Goal: Information Seeking & Learning: Learn about a topic

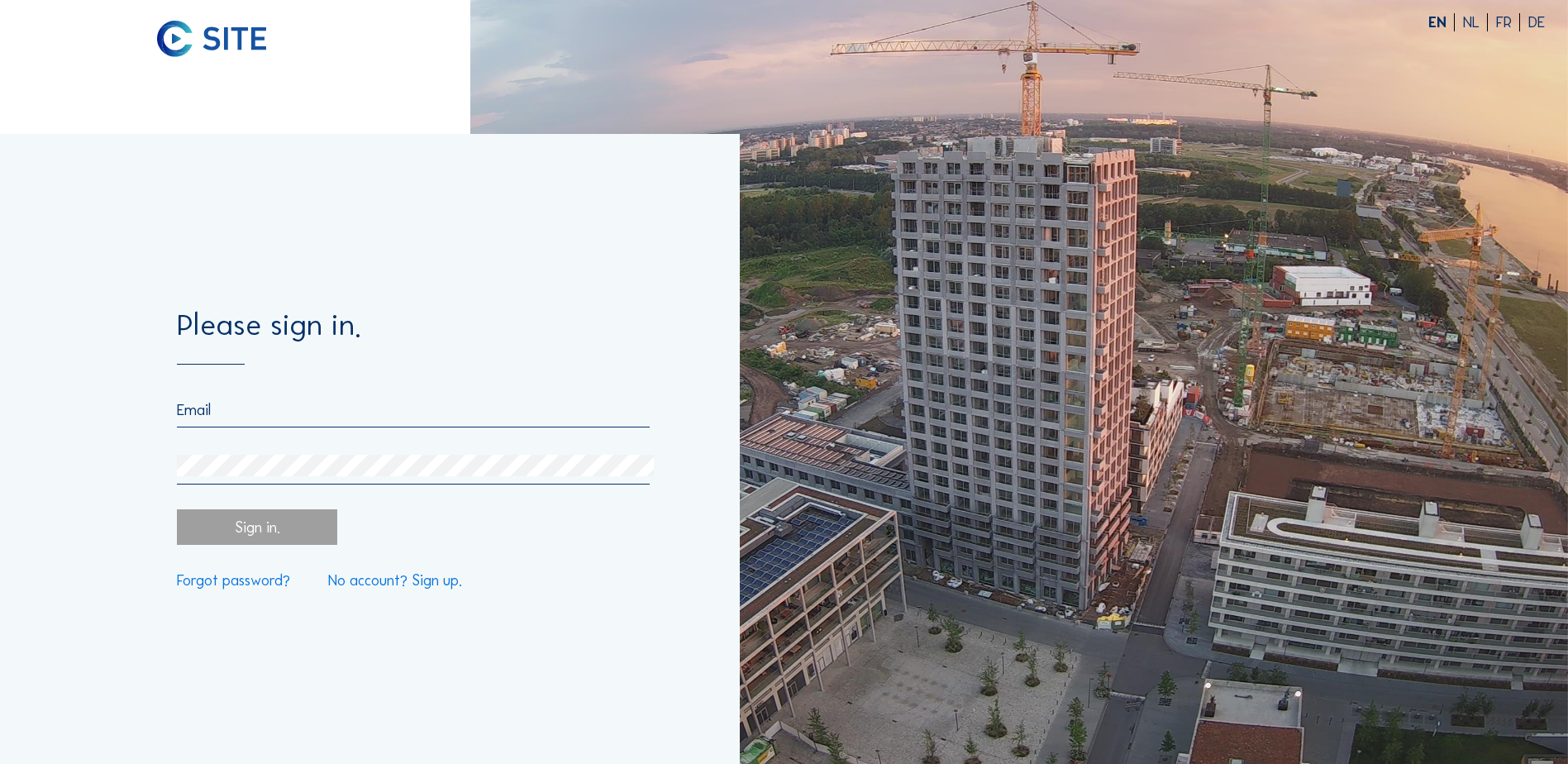
type input "[EMAIL_ADDRESS][DOMAIN_NAME]"
click at [226, 525] on div "Sign in." at bounding box center [257, 526] width 160 height 36
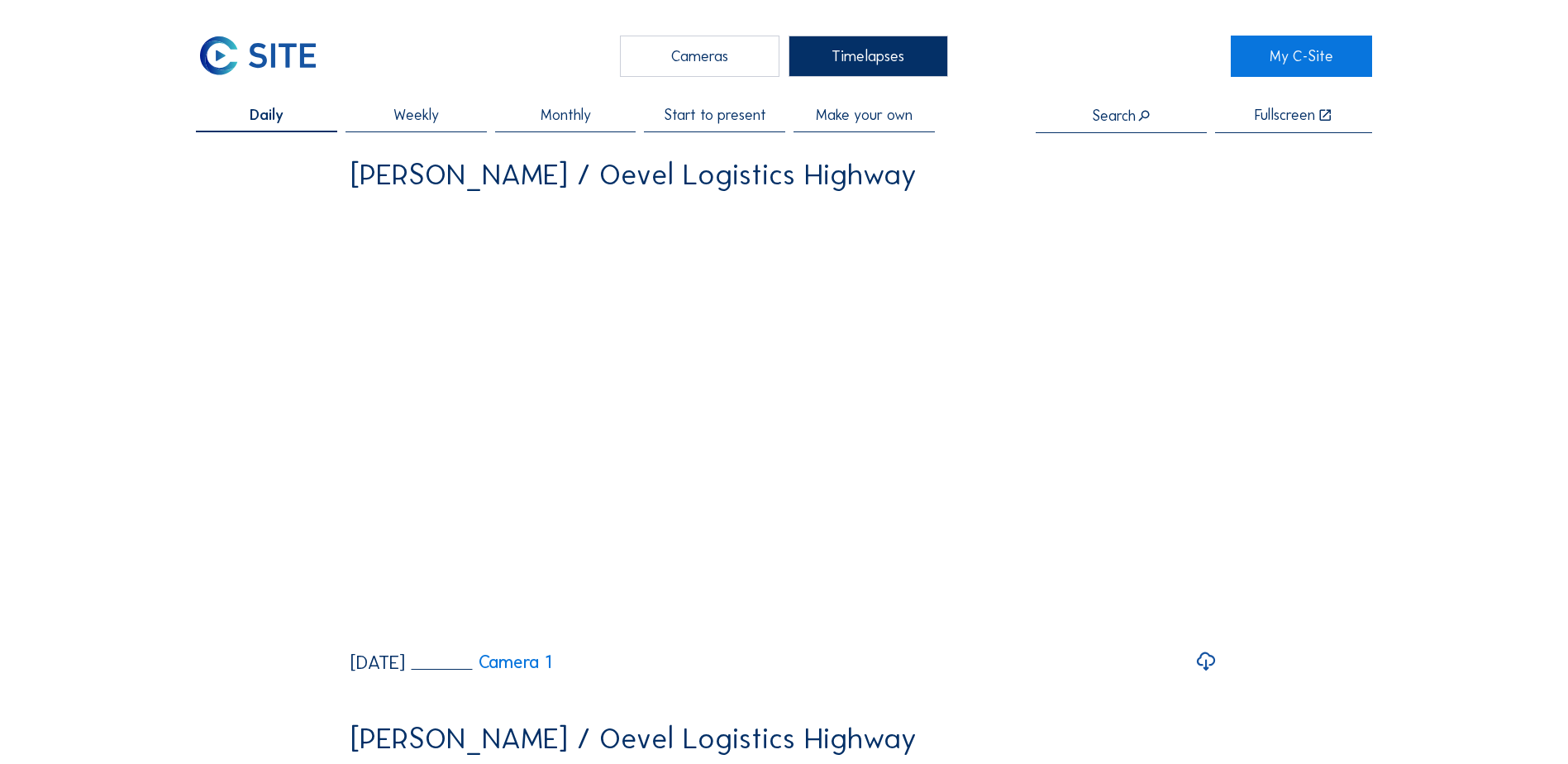
click at [781, 49] on div "Cameras Timelapses" at bounding box center [784, 56] width 894 height 41
click at [689, 49] on div "Cameras" at bounding box center [700, 56] width 160 height 41
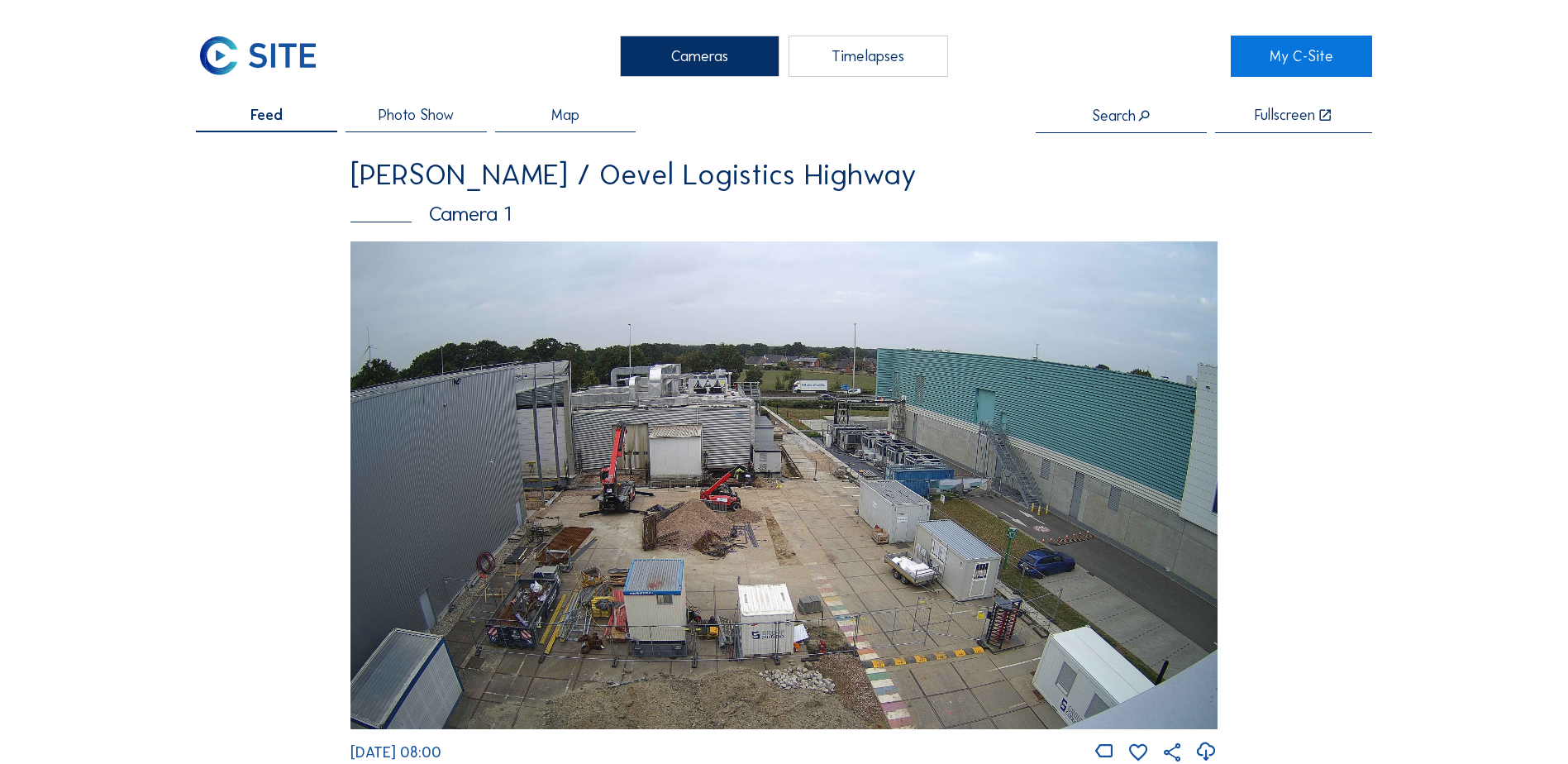
click at [511, 447] on img at bounding box center [784, 485] width 867 height 488
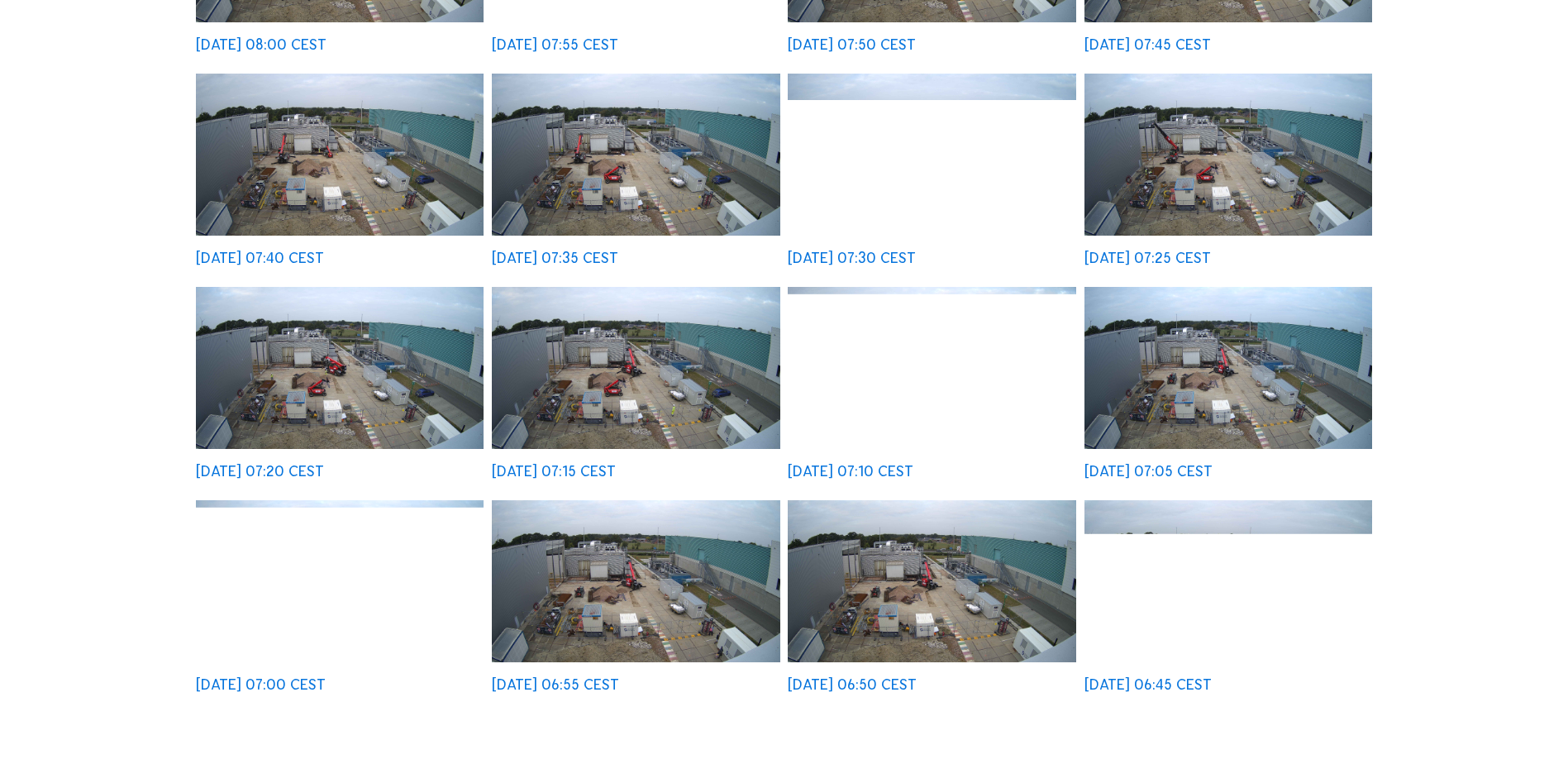
scroll to position [399, 0]
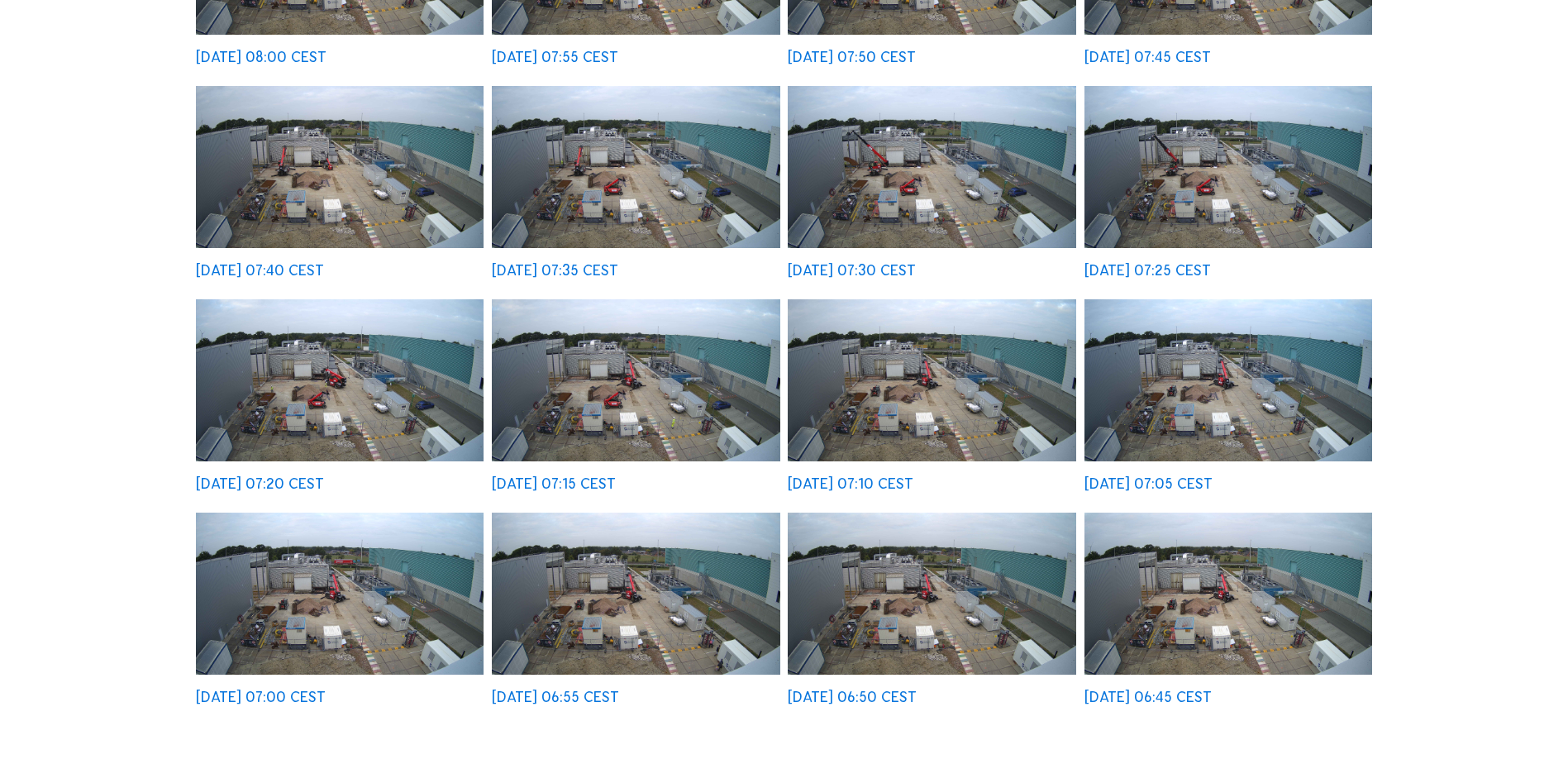
click at [638, 201] on img at bounding box center [636, 167] width 288 height 162
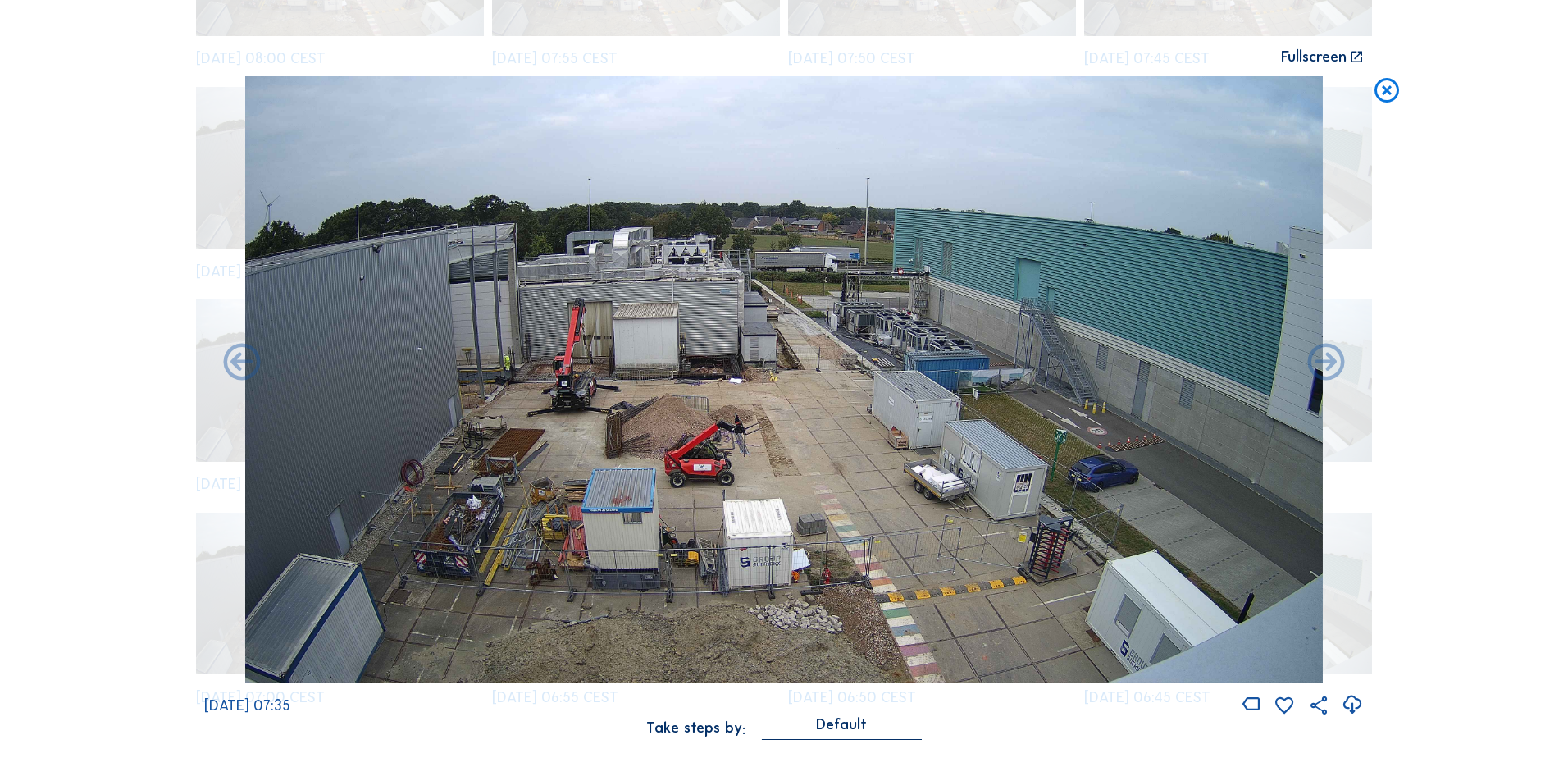
click at [704, 460] on img at bounding box center [784, 379] width 1078 height 606
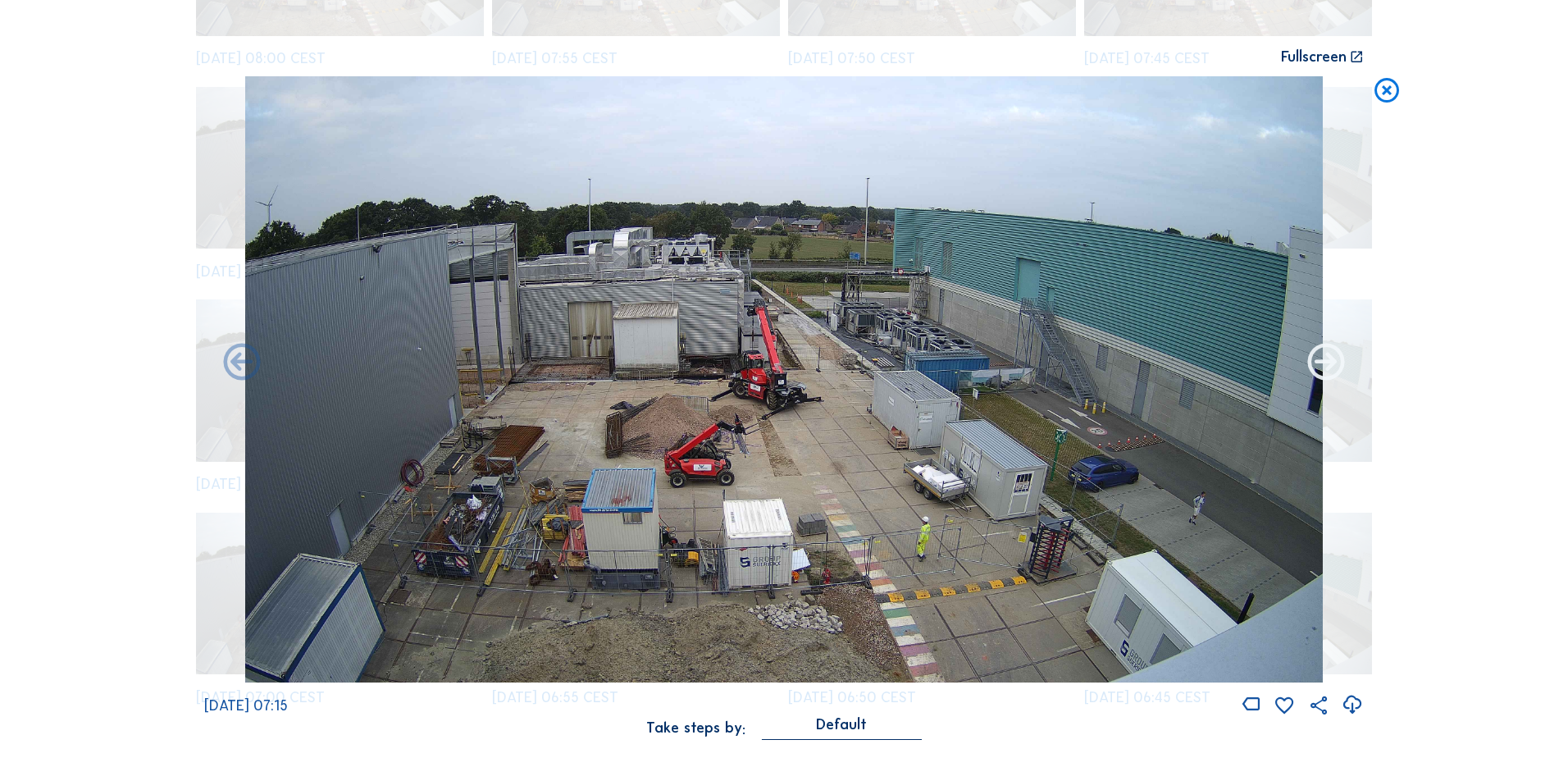
click at [1030, 366] on icon at bounding box center [1326, 363] width 44 height 44
click at [227, 377] on icon at bounding box center [242, 363] width 44 height 44
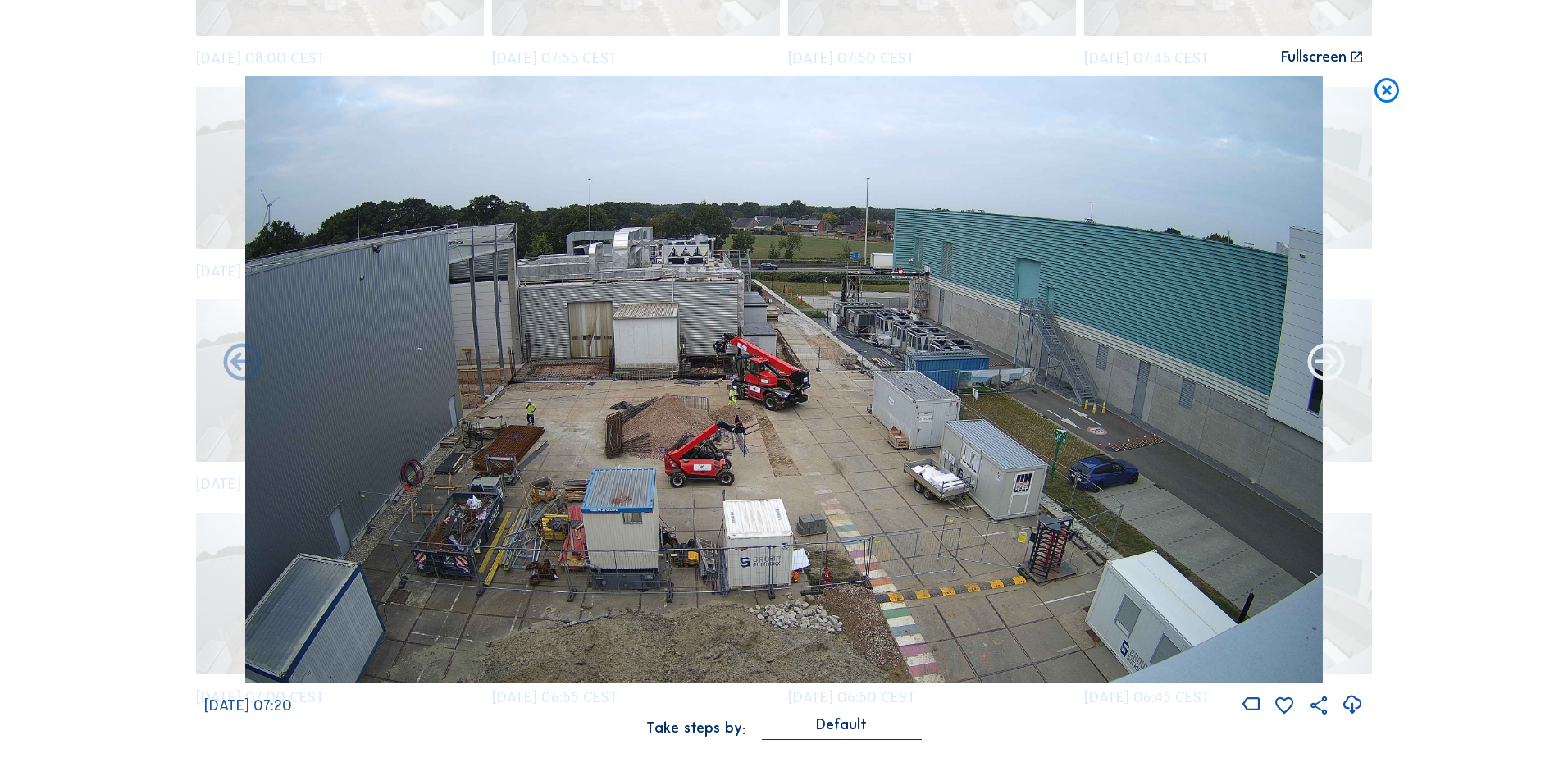
click at [1030, 369] on icon at bounding box center [1326, 363] width 44 height 44
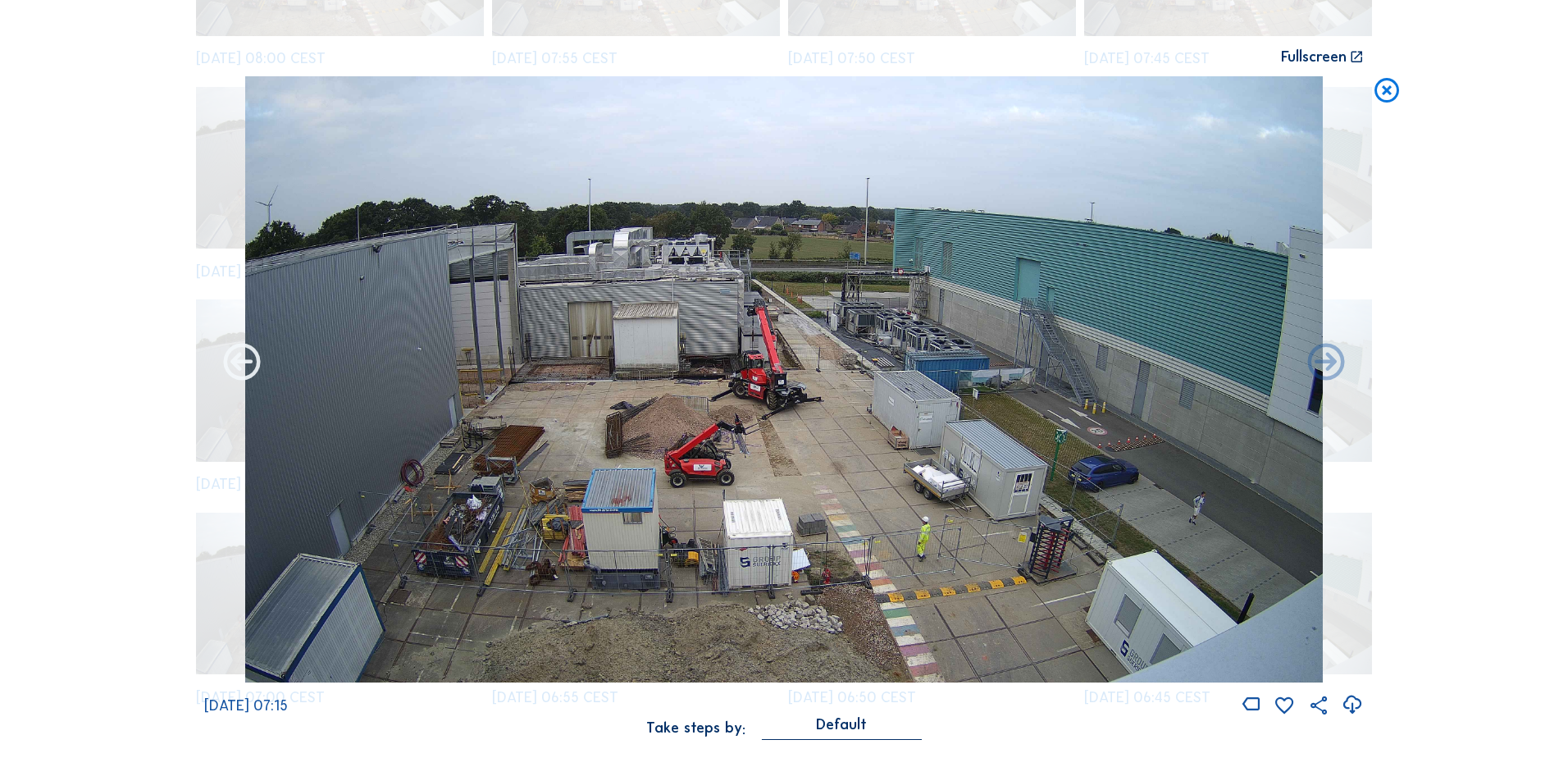
click at [225, 366] on icon at bounding box center [242, 363] width 44 height 44
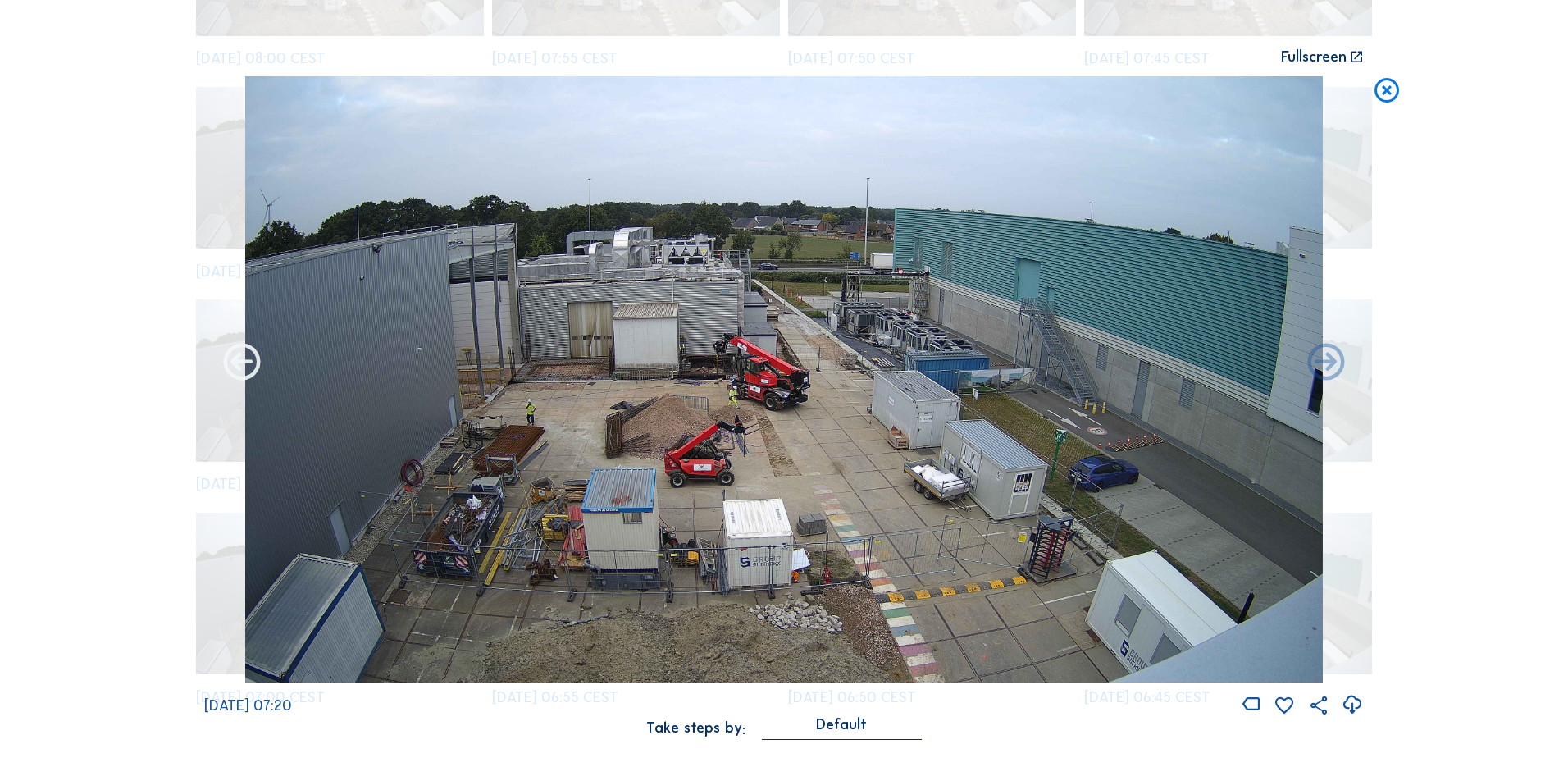
click at [236, 362] on icon at bounding box center [242, 363] width 44 height 44
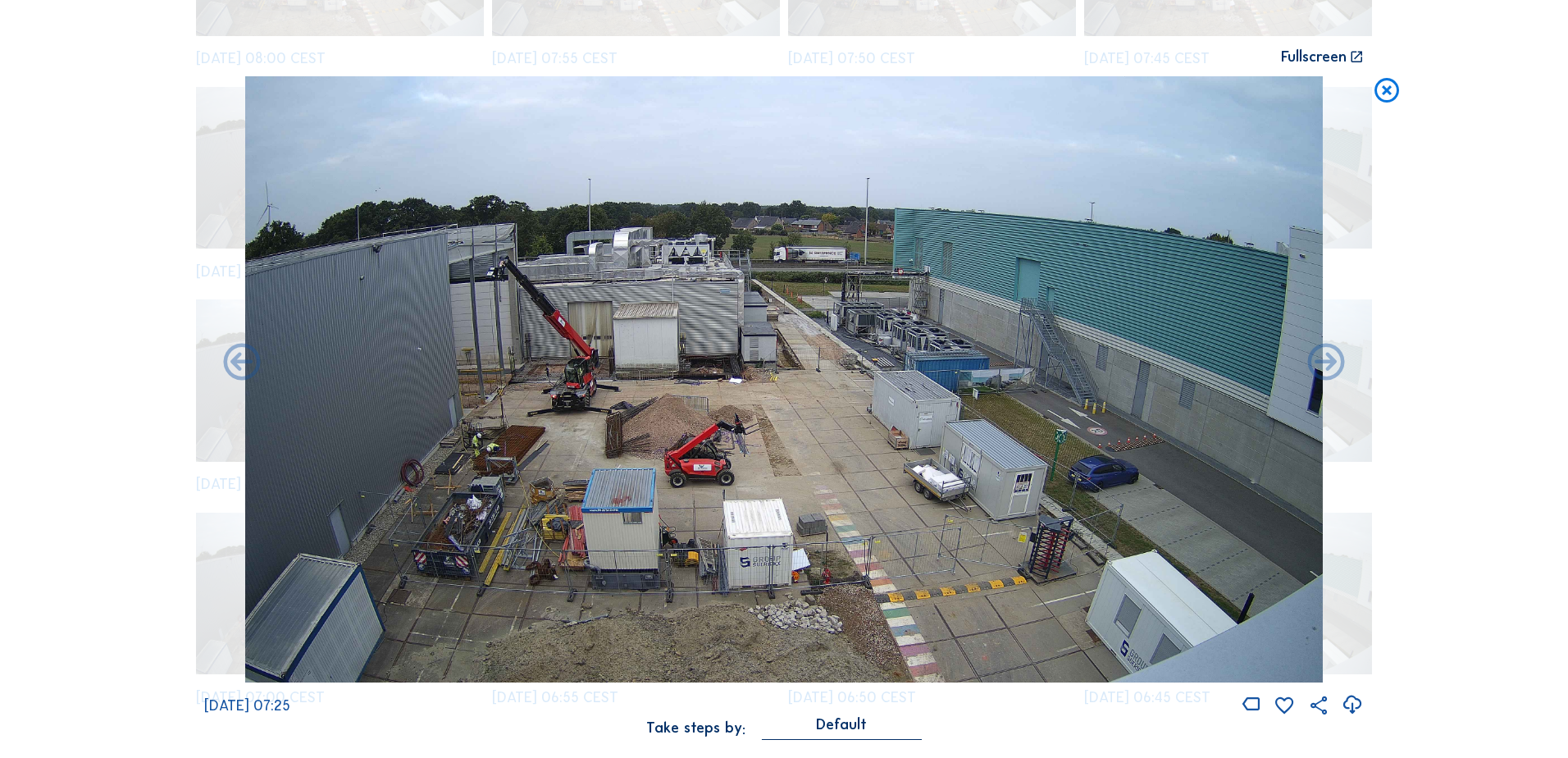
click at [236, 362] on icon at bounding box center [242, 363] width 44 height 44
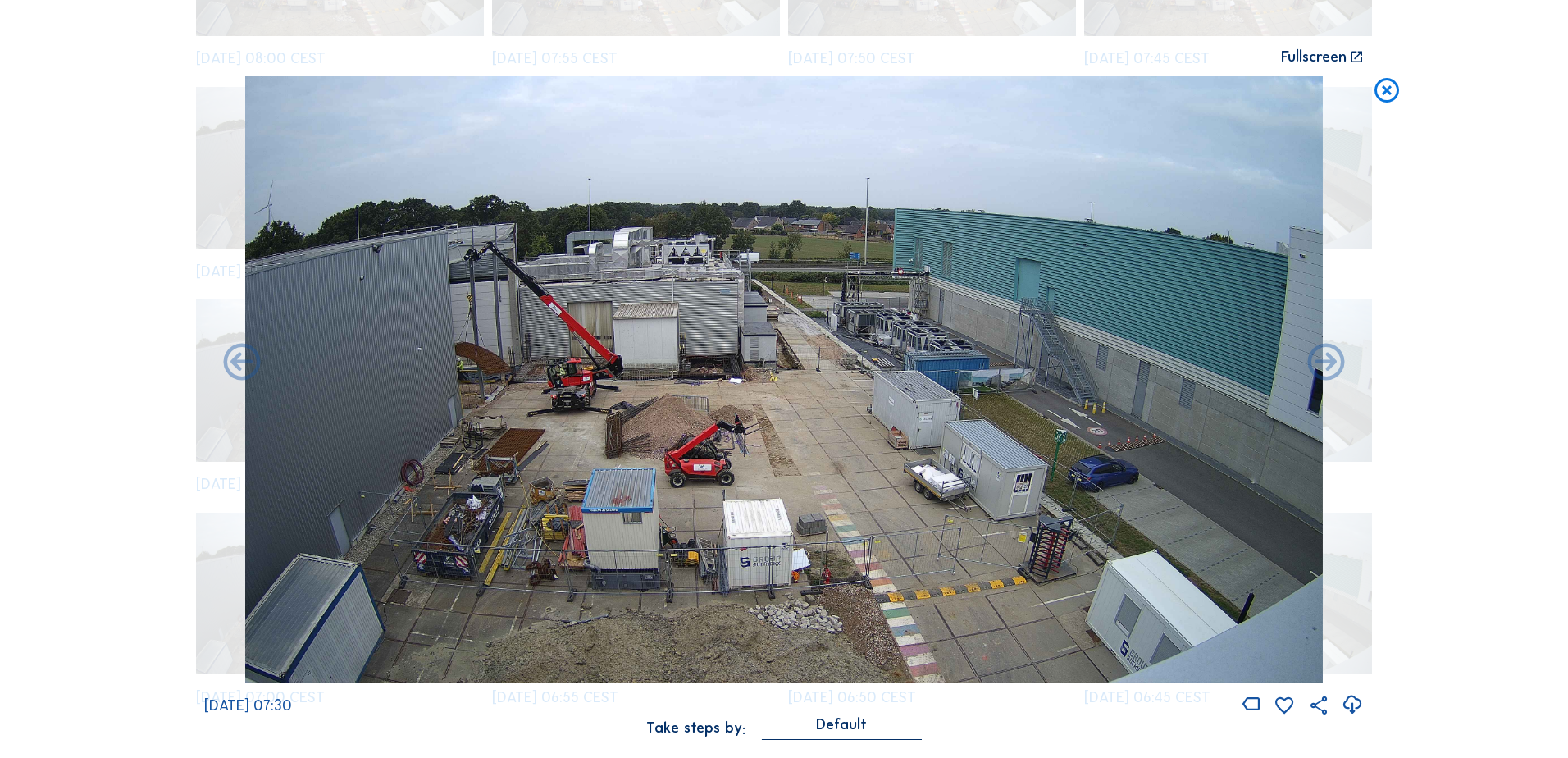
click at [236, 362] on icon at bounding box center [242, 363] width 44 height 44
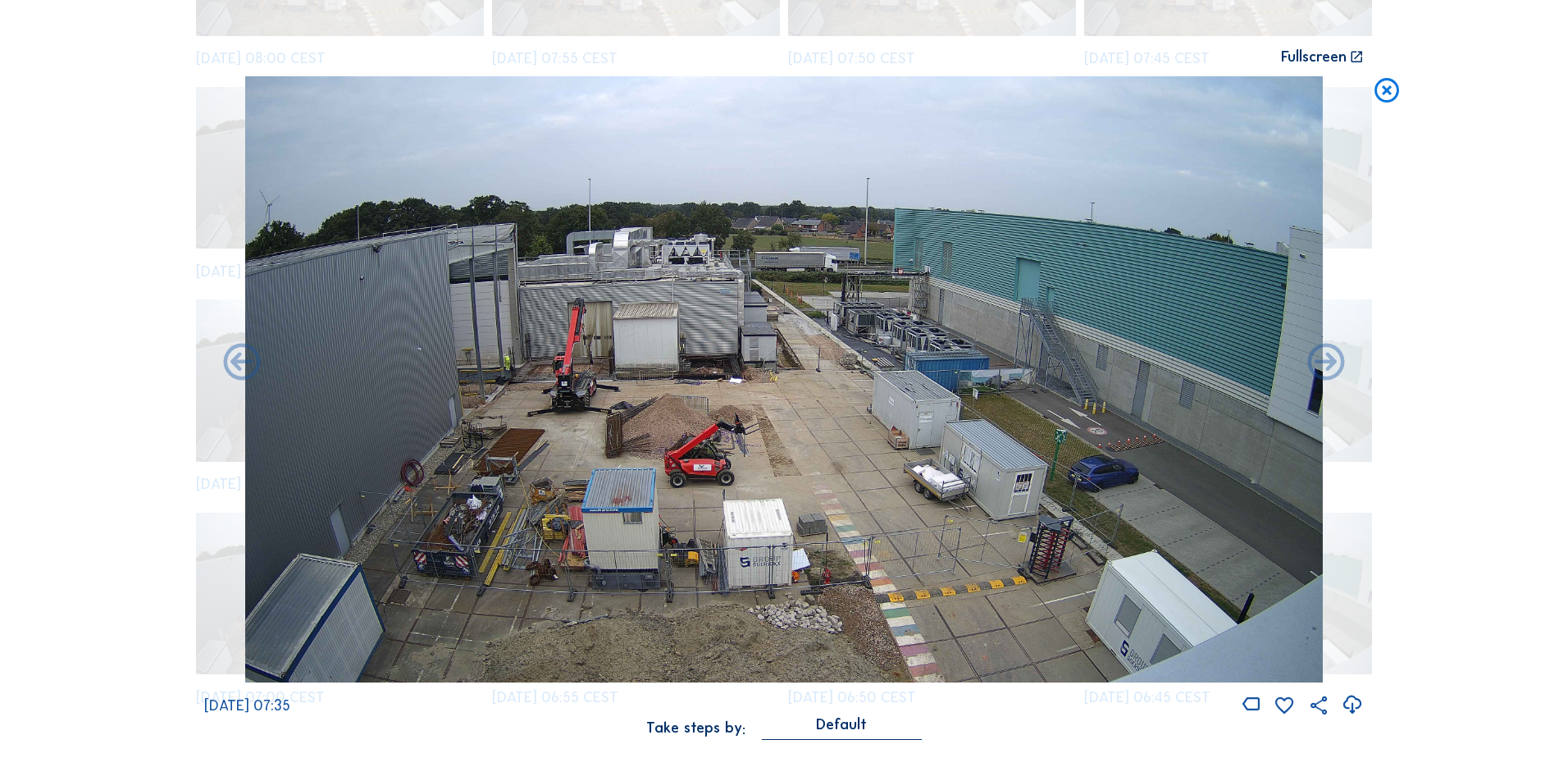
click at [236, 362] on icon at bounding box center [242, 363] width 44 height 44
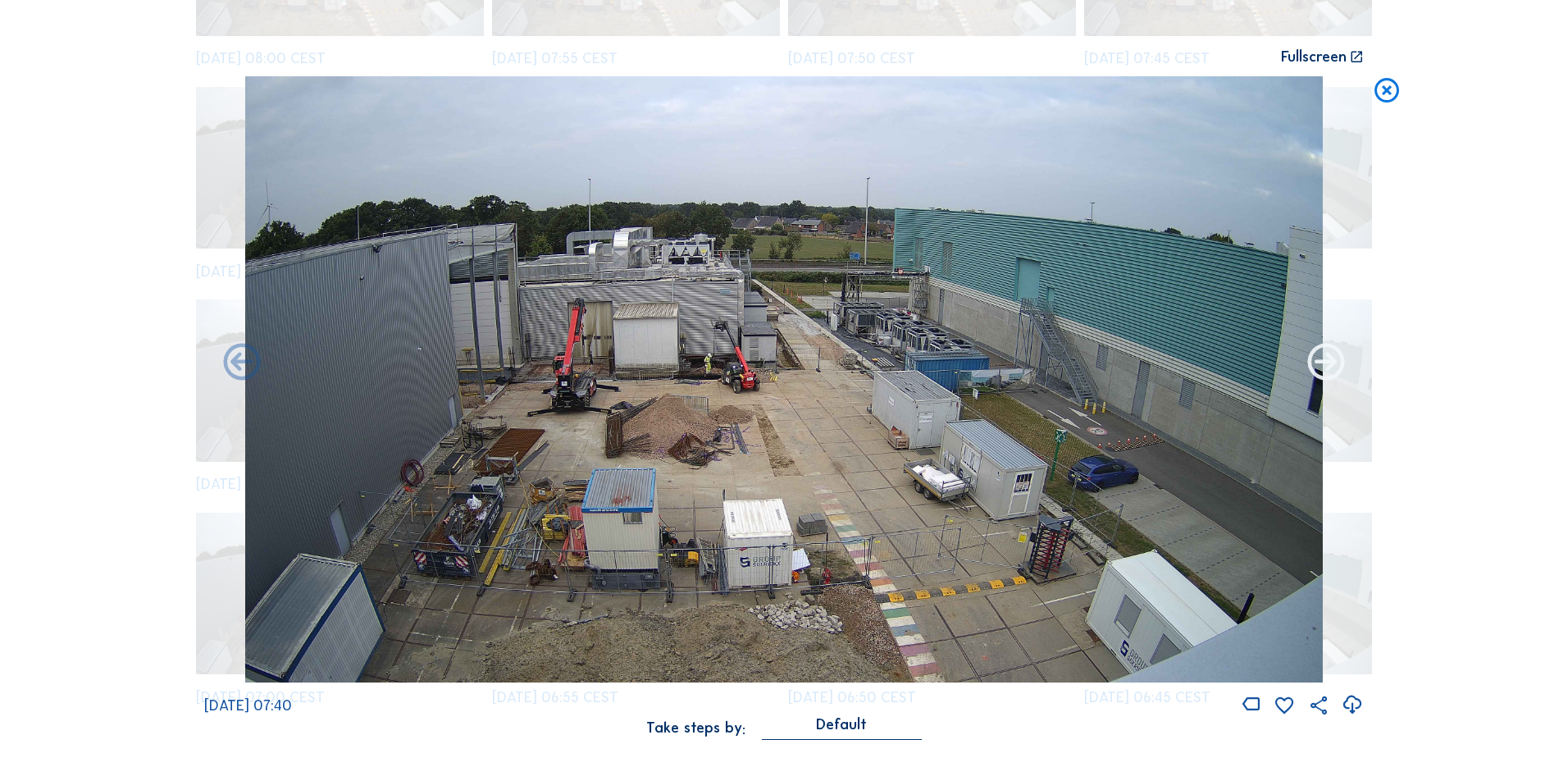
click at [1030, 372] on icon at bounding box center [1326, 363] width 44 height 44
click at [1030, 364] on icon at bounding box center [1326, 363] width 44 height 44
click at [234, 363] on icon at bounding box center [242, 363] width 44 height 44
click at [1030, 362] on icon at bounding box center [1326, 363] width 44 height 44
click at [252, 367] on icon at bounding box center [242, 363] width 44 height 44
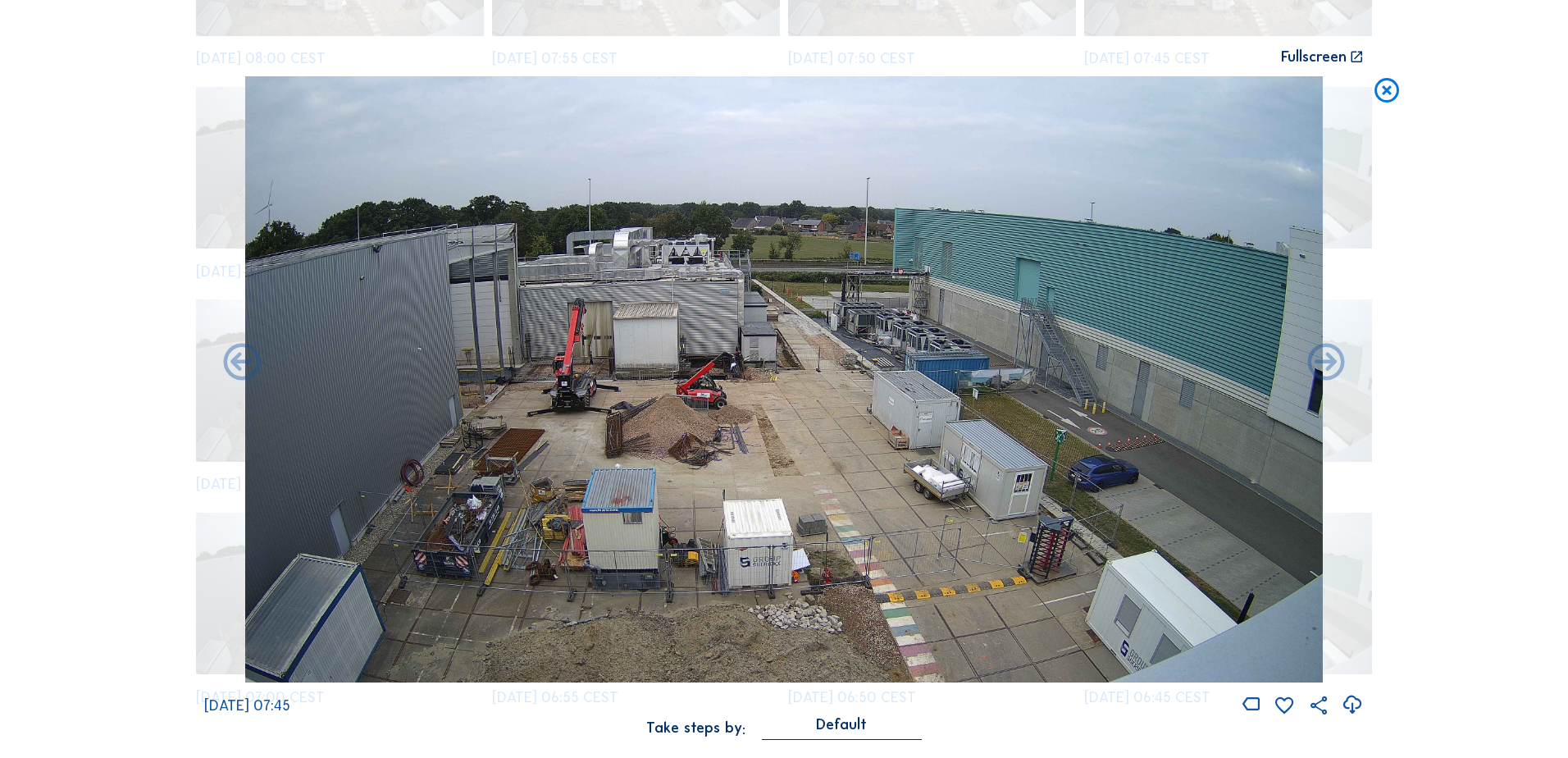
click at [252, 367] on icon at bounding box center [242, 363] width 44 height 44
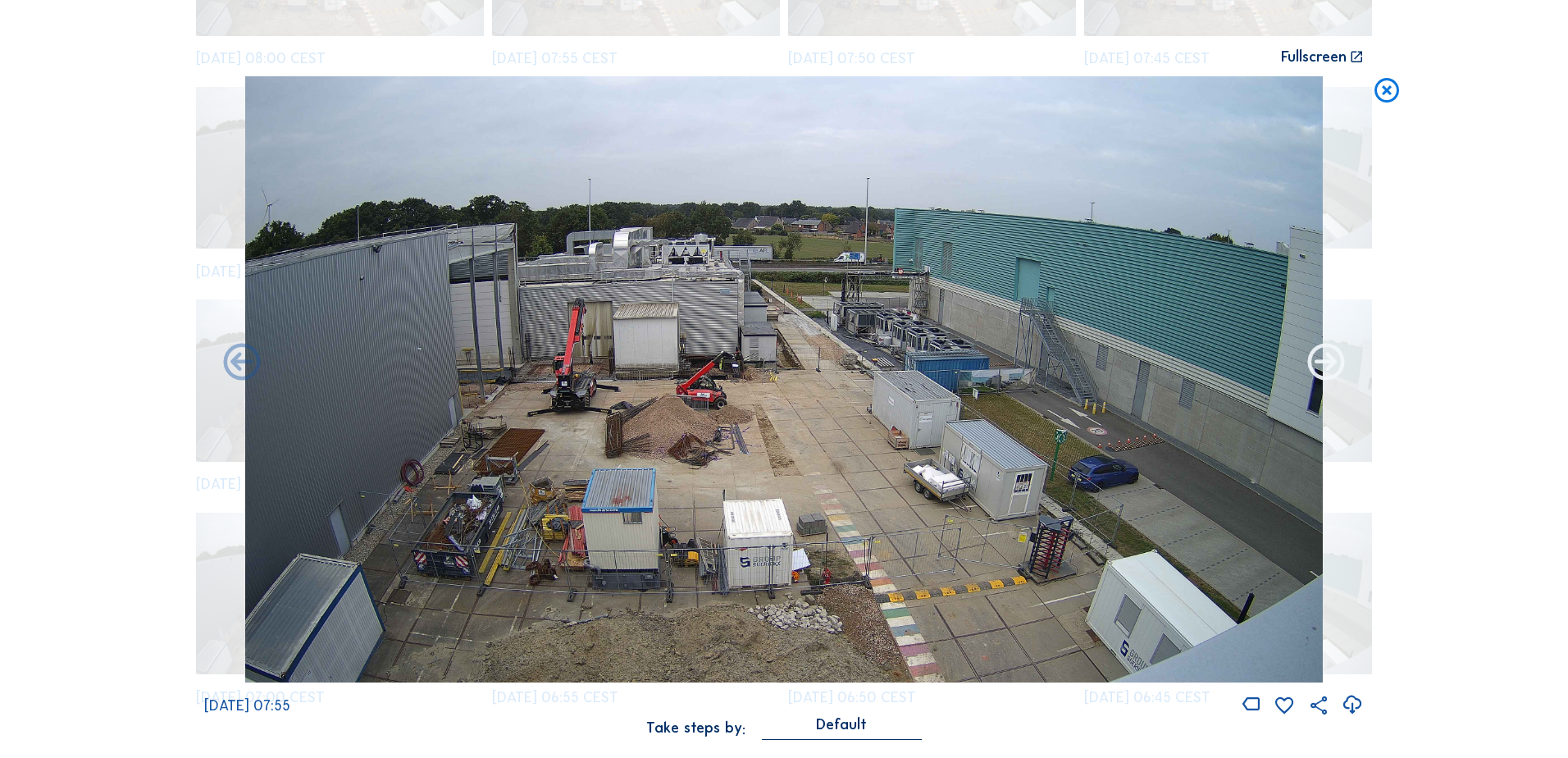
click at [1030, 365] on icon at bounding box center [1326, 363] width 44 height 44
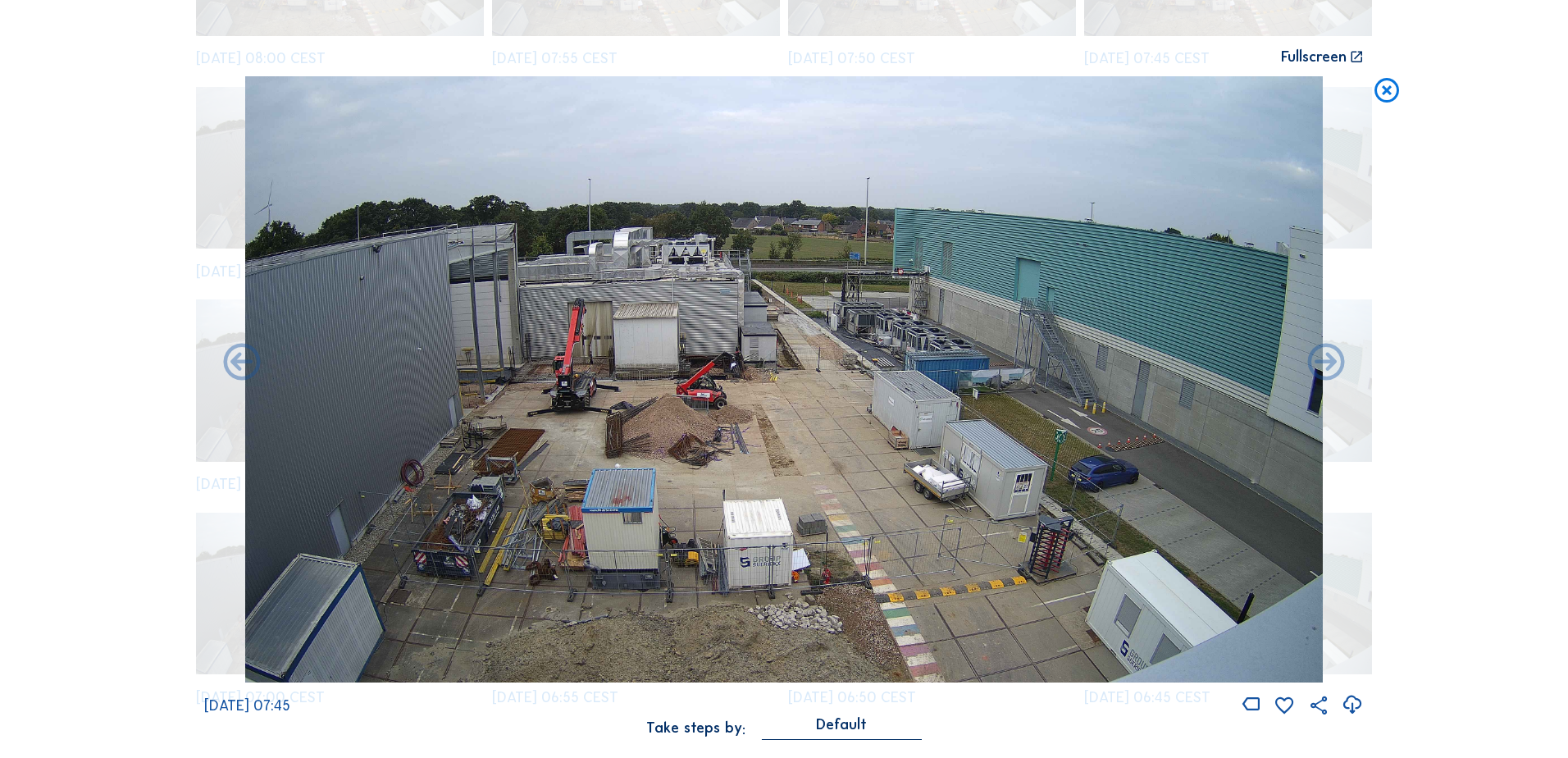
click at [1030, 365] on icon at bounding box center [1326, 363] width 44 height 44
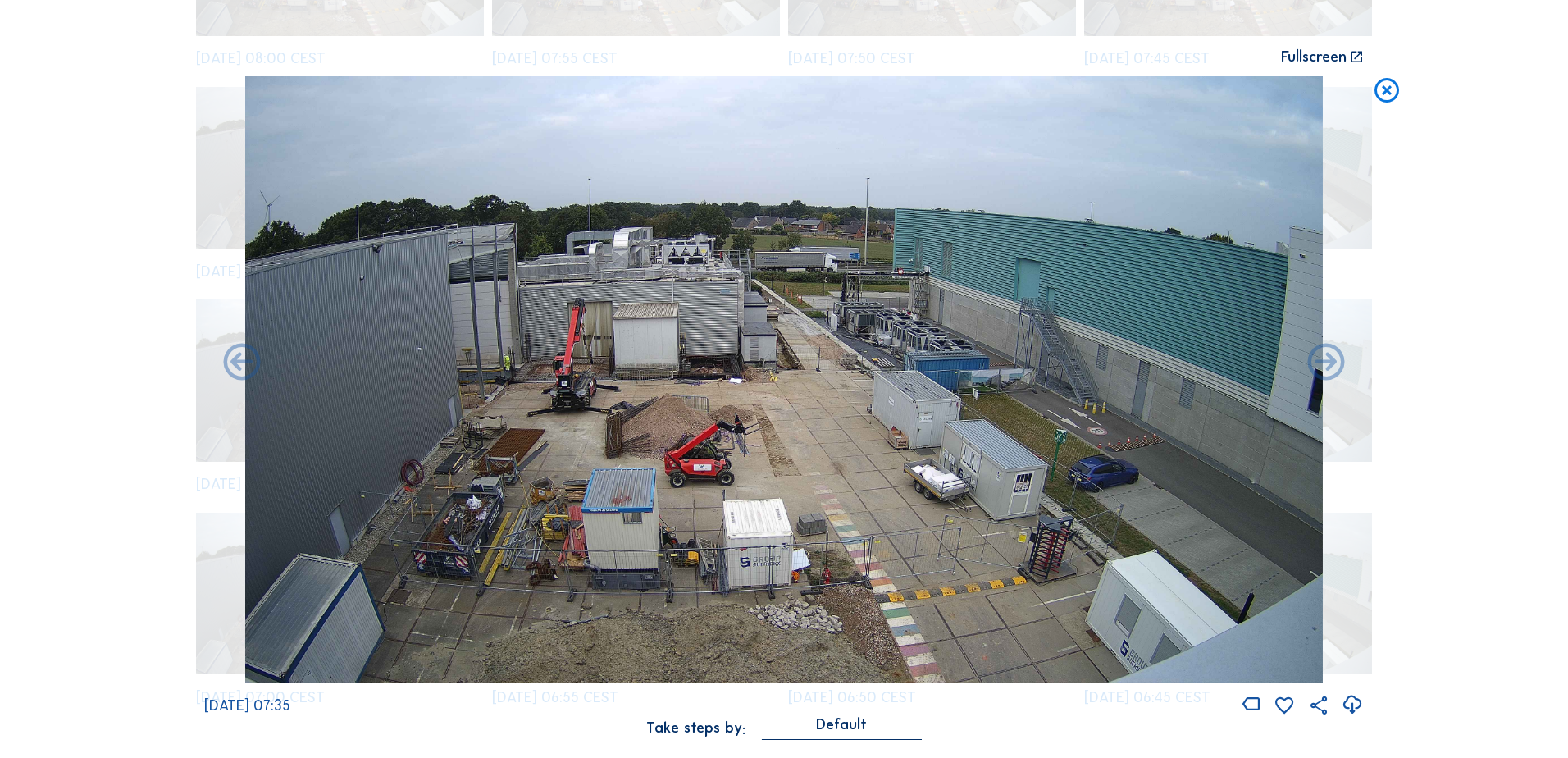
click at [752, 493] on img at bounding box center [784, 379] width 1078 height 606
click at [1030, 97] on icon at bounding box center [1387, 91] width 30 height 30
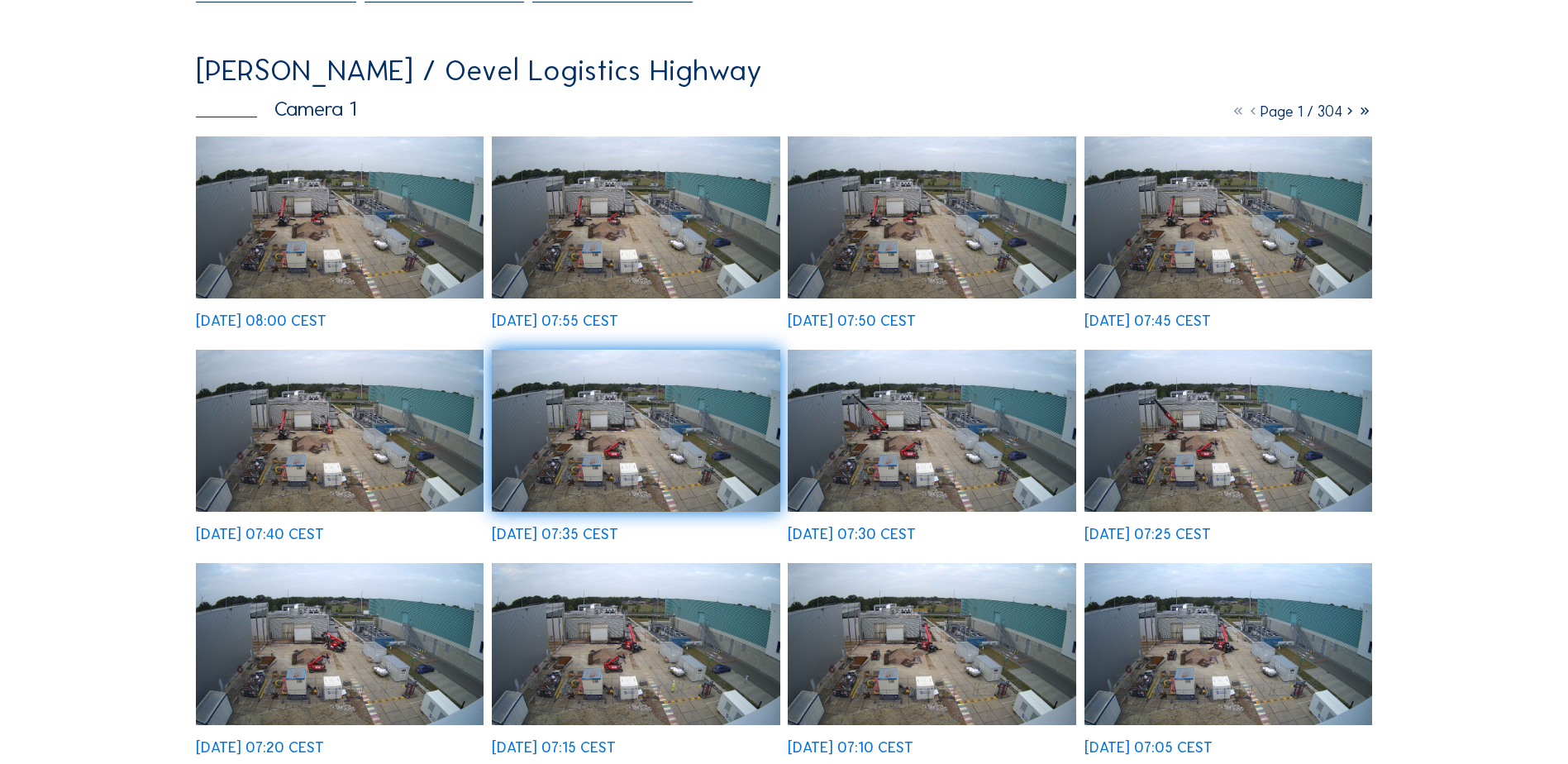
scroll to position [0, 0]
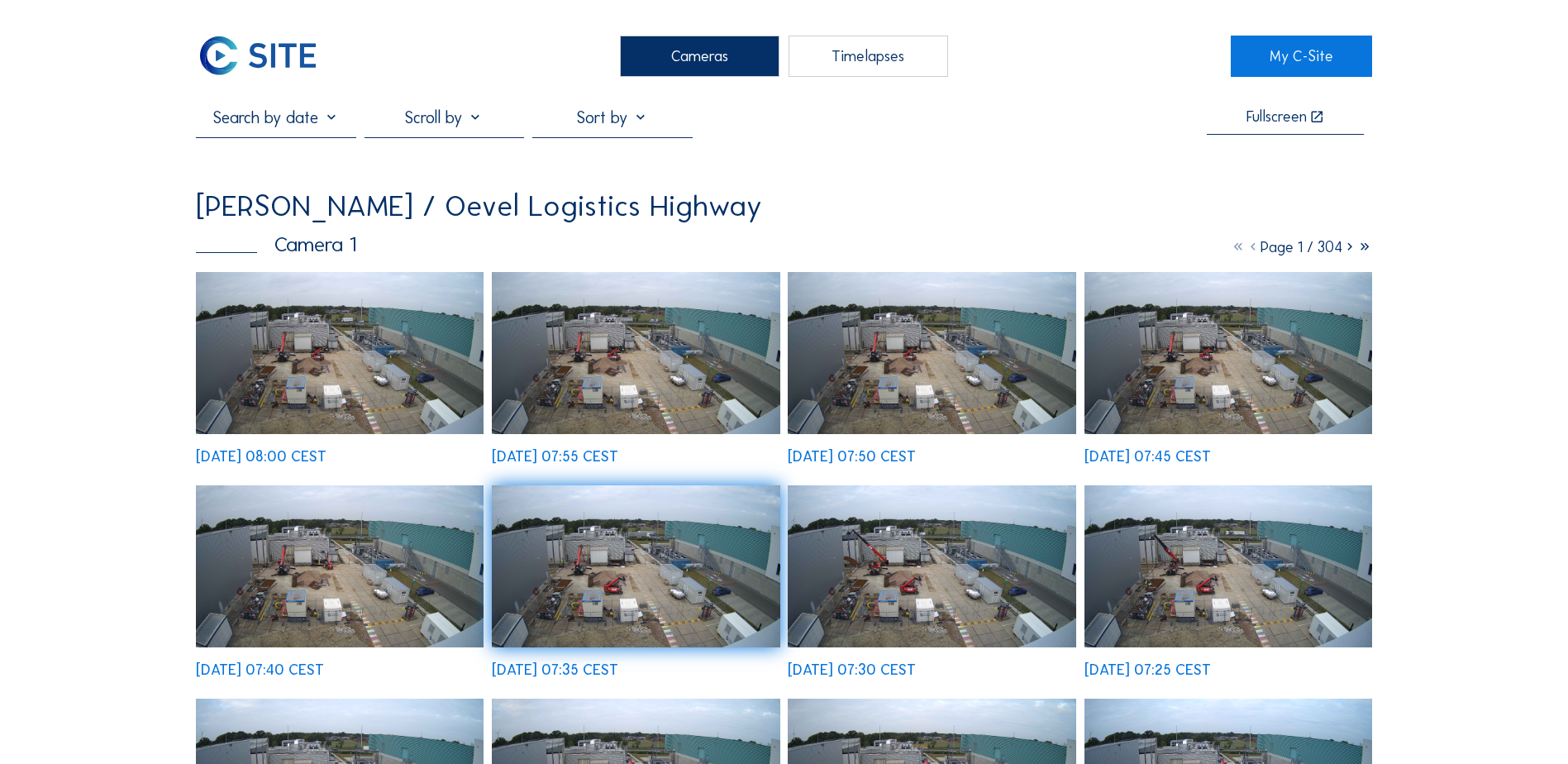
click at [846, 56] on div "Timelapses" at bounding box center [869, 56] width 160 height 41
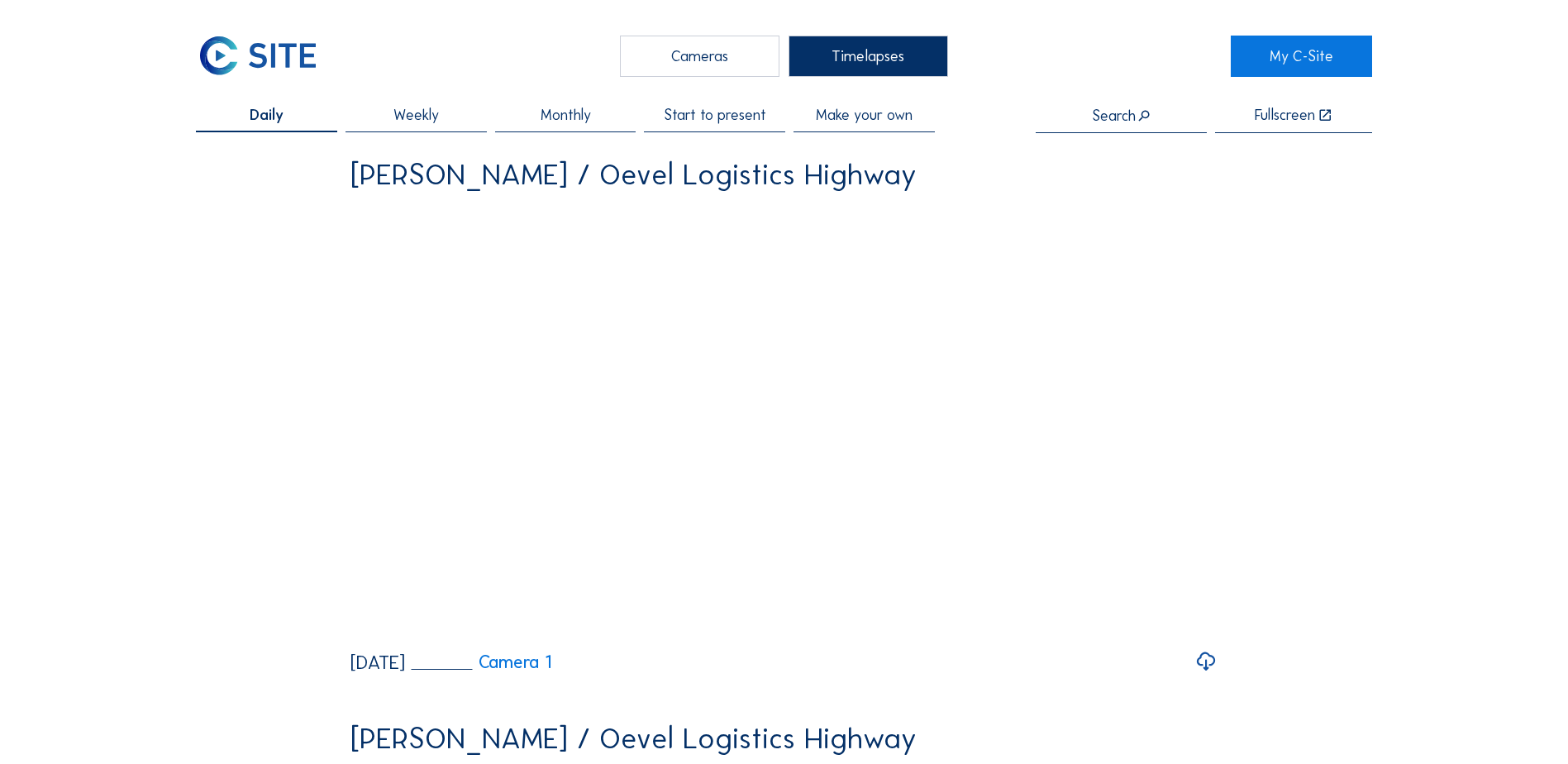
click at [724, 66] on div "Cameras" at bounding box center [700, 56] width 160 height 41
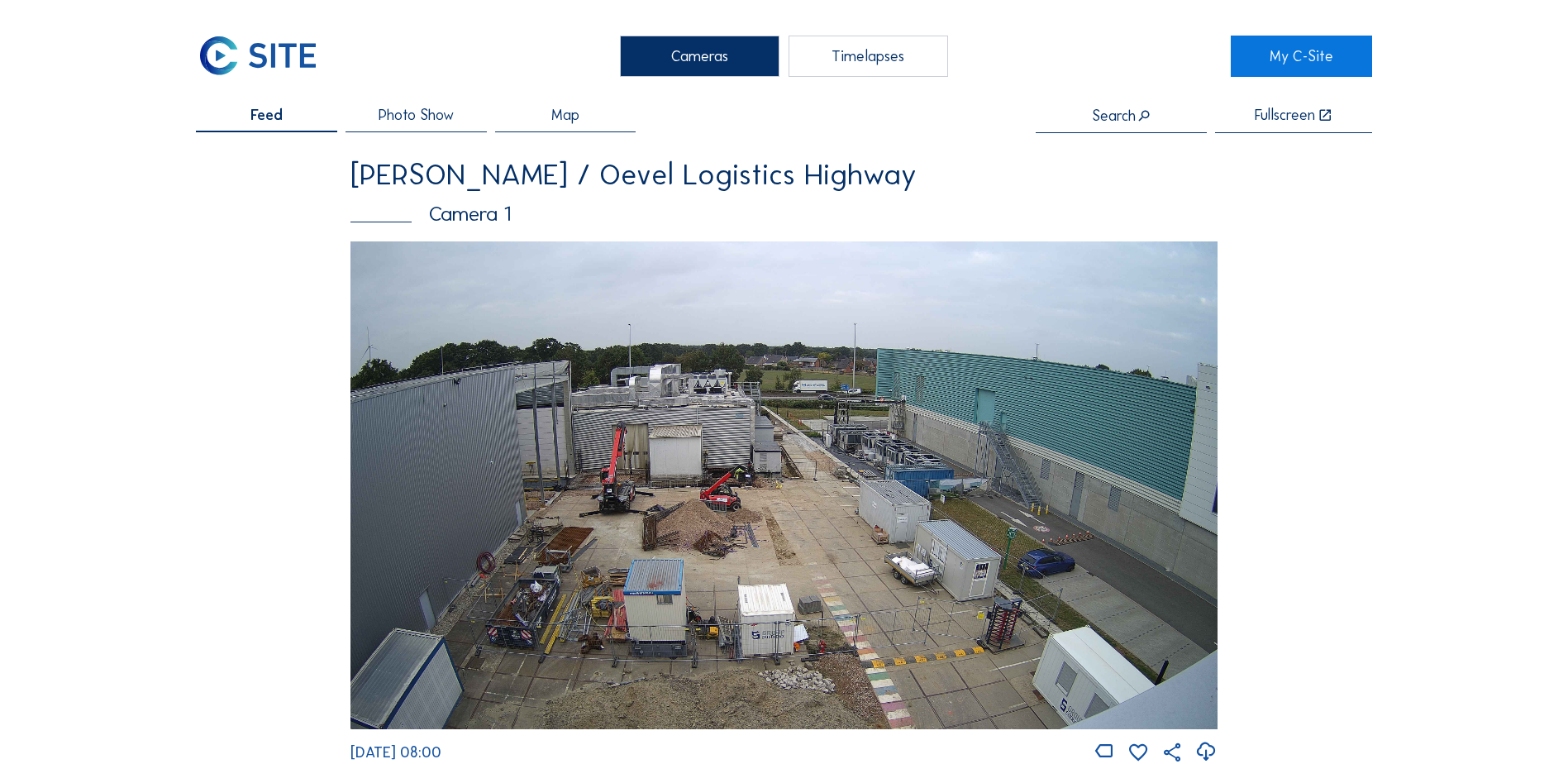
click at [602, 438] on img at bounding box center [784, 485] width 867 height 488
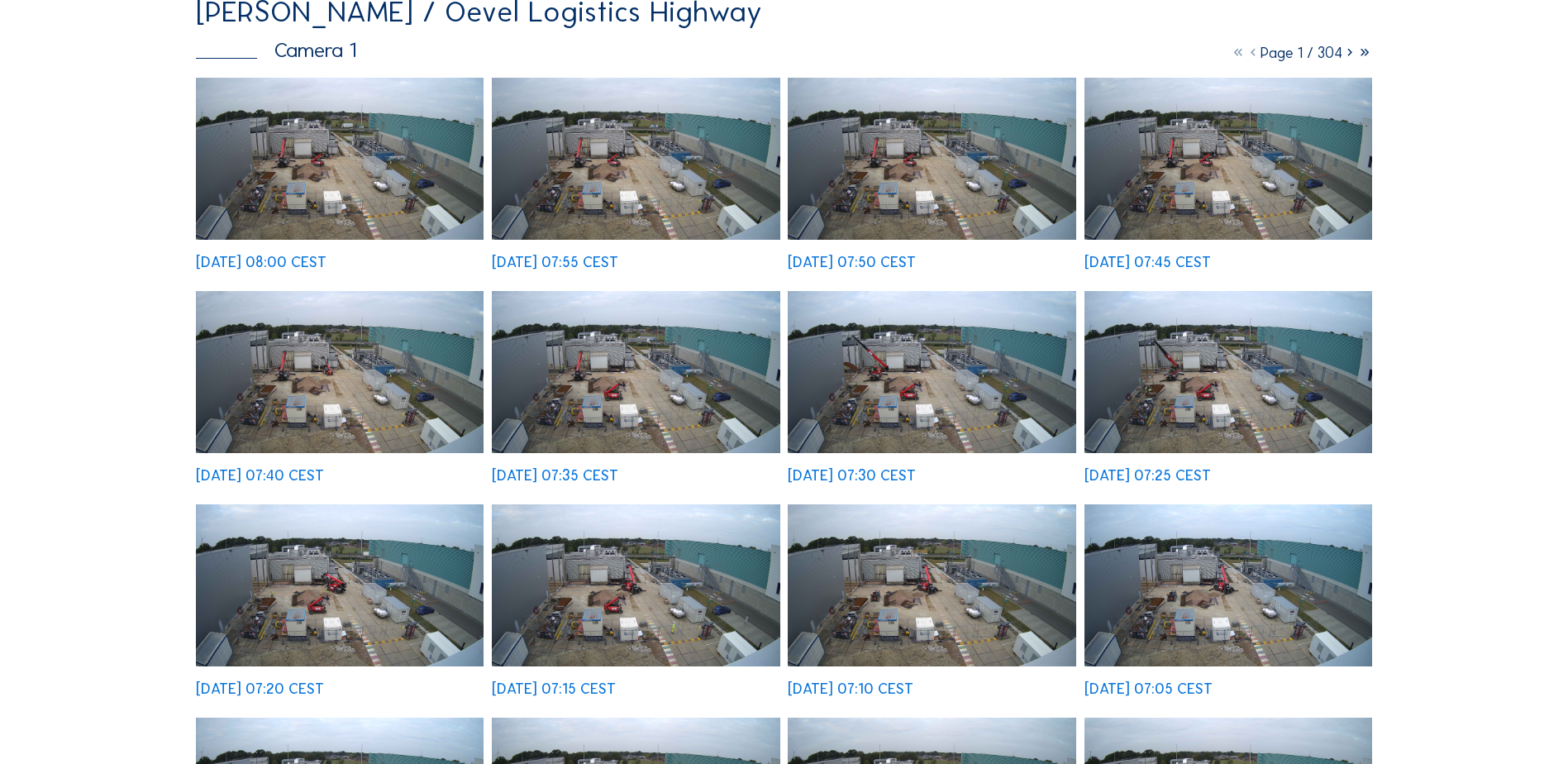
scroll to position [165, 0]
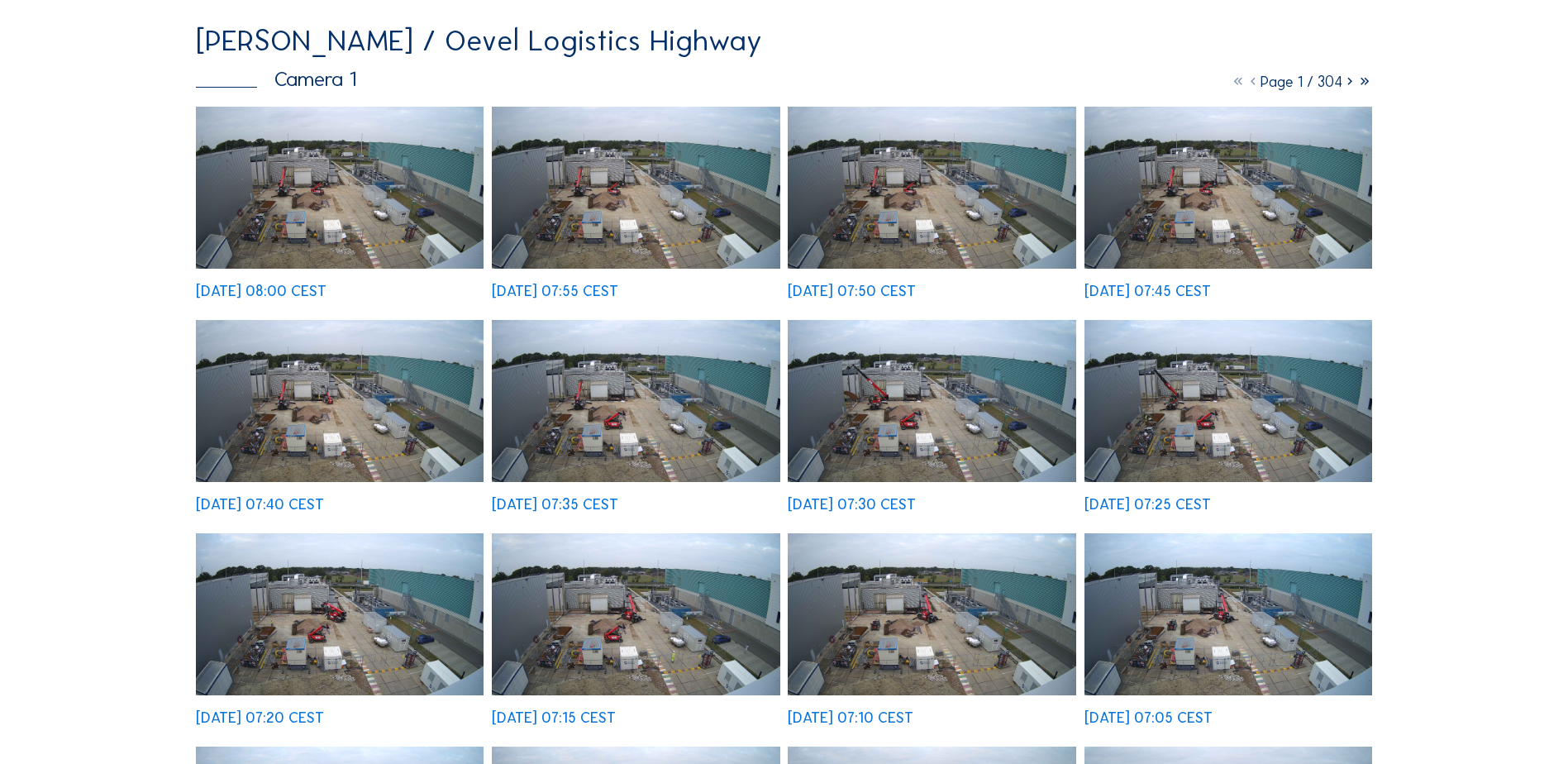
click at [680, 418] on img at bounding box center [636, 401] width 288 height 162
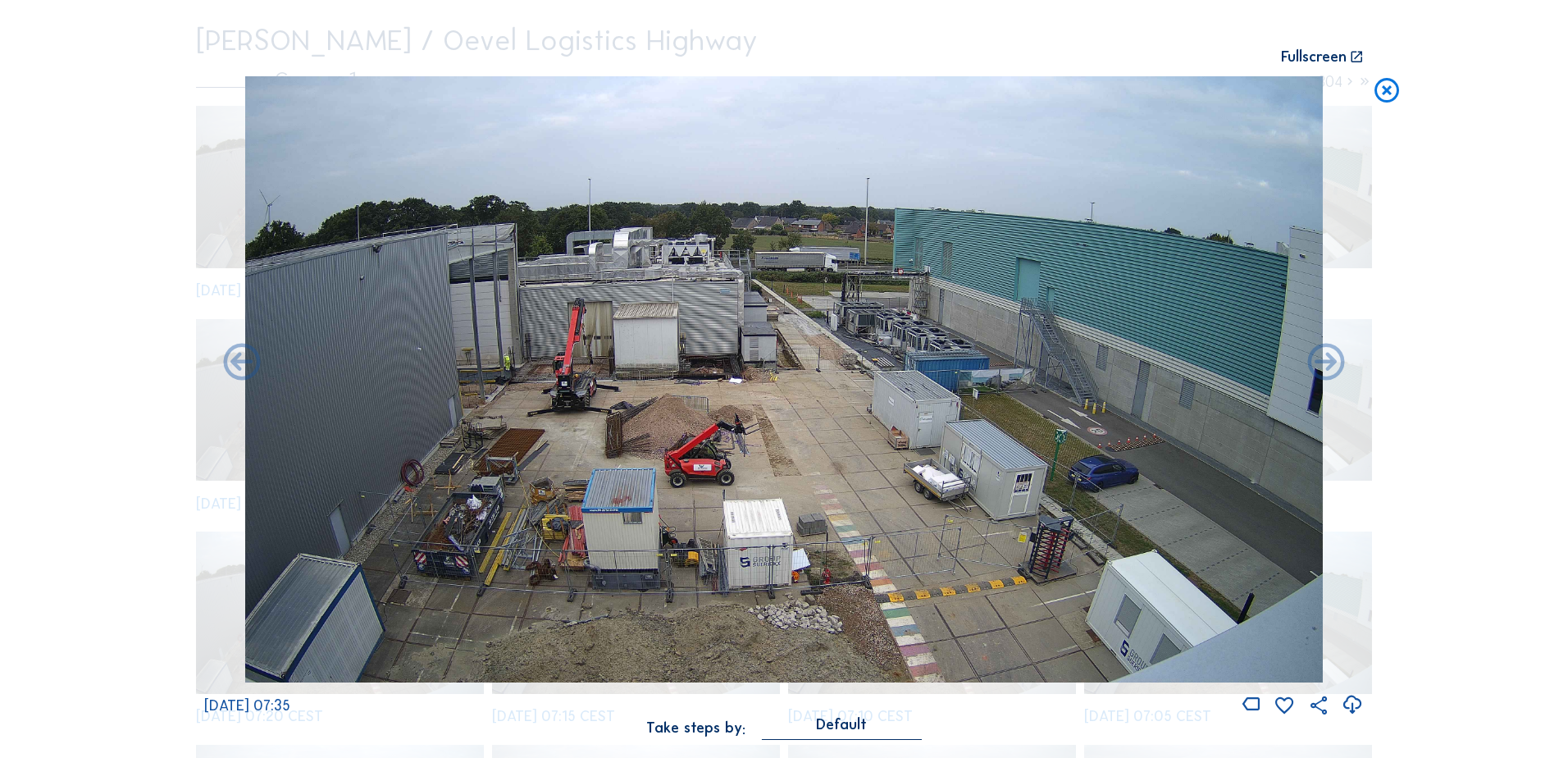
click at [731, 415] on img at bounding box center [784, 379] width 1078 height 606
click at [1030, 95] on icon at bounding box center [1387, 91] width 30 height 30
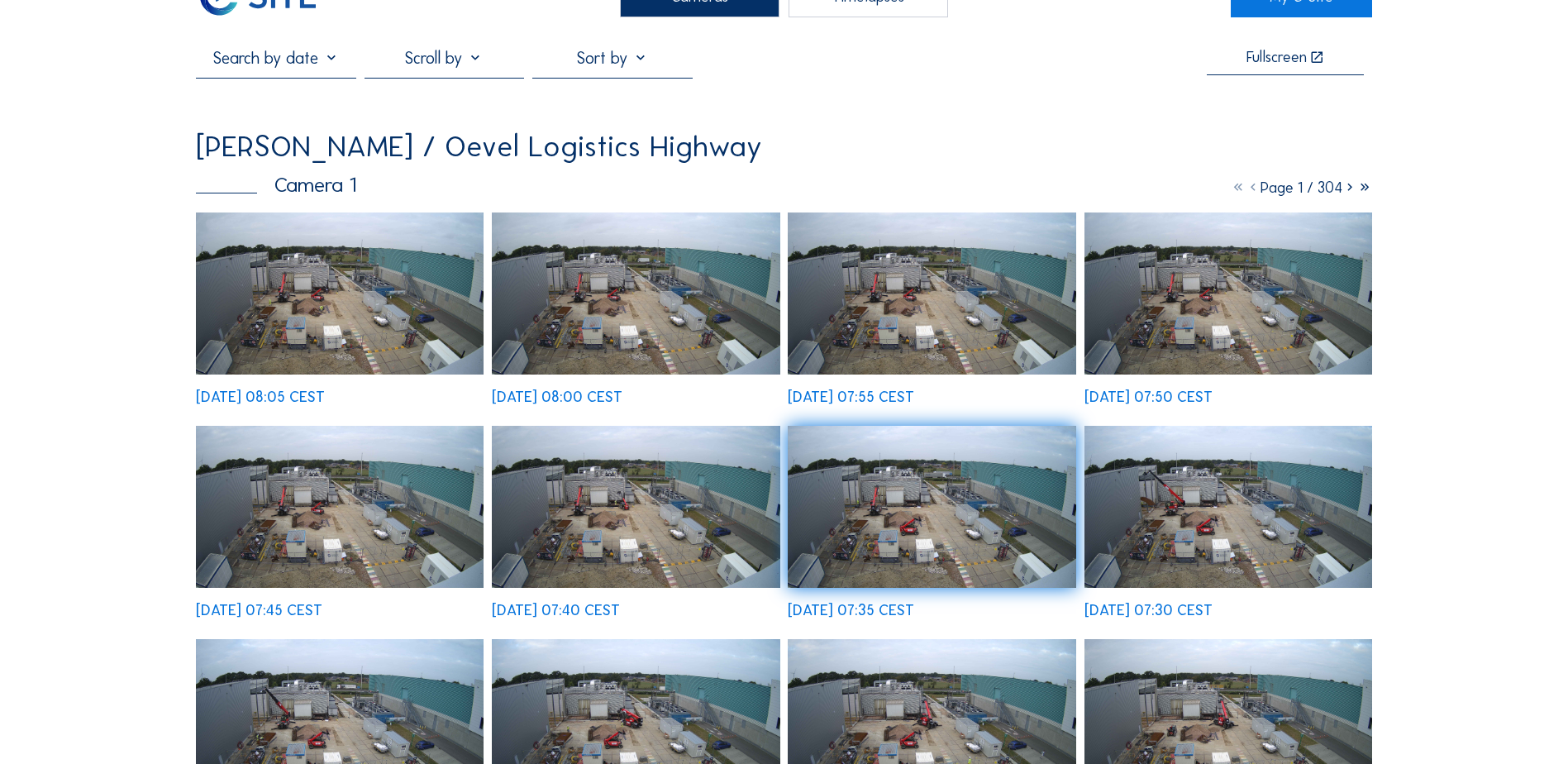
scroll to position [0, 0]
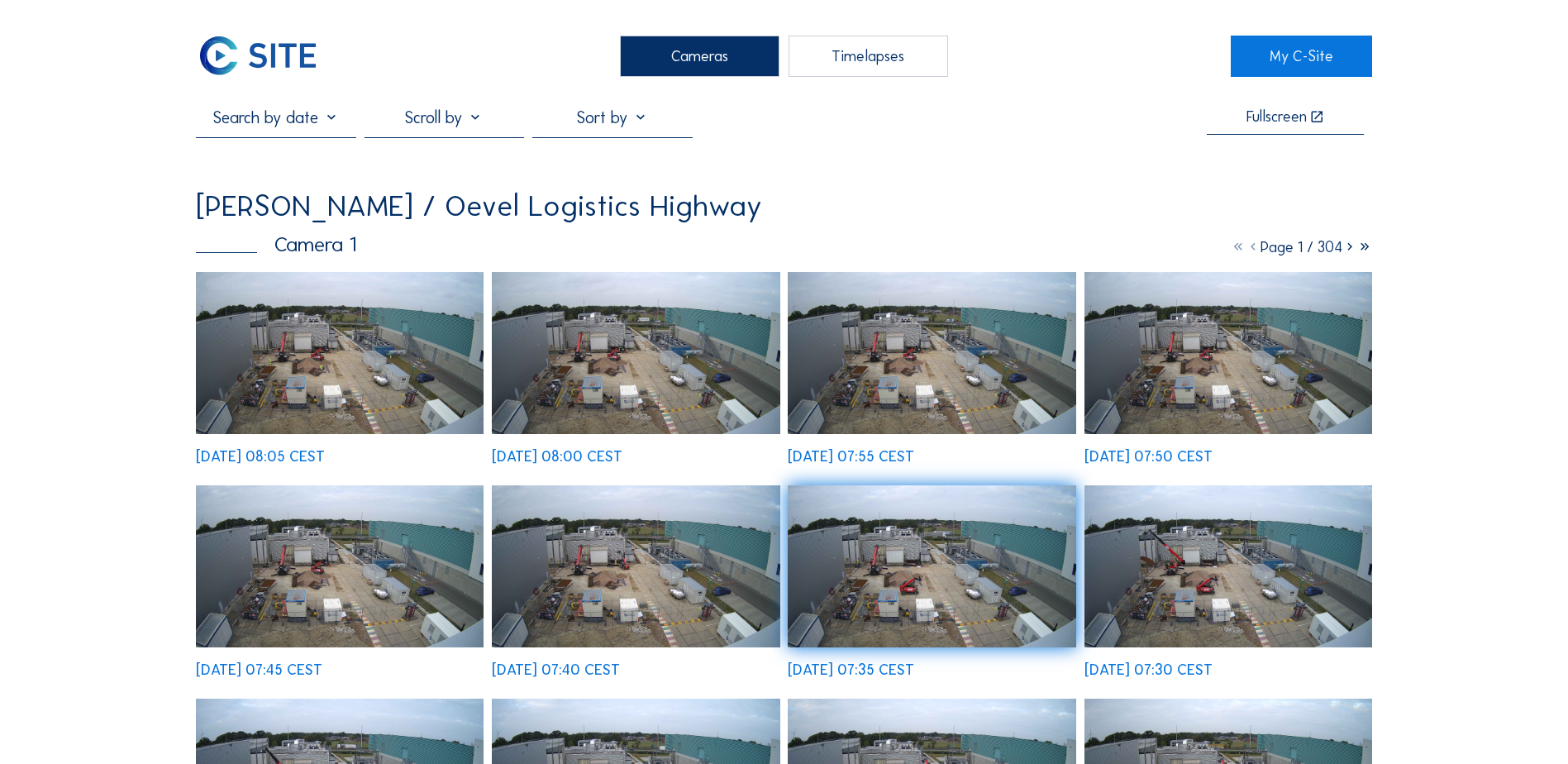
click at [272, 74] on img at bounding box center [257, 56] width 123 height 41
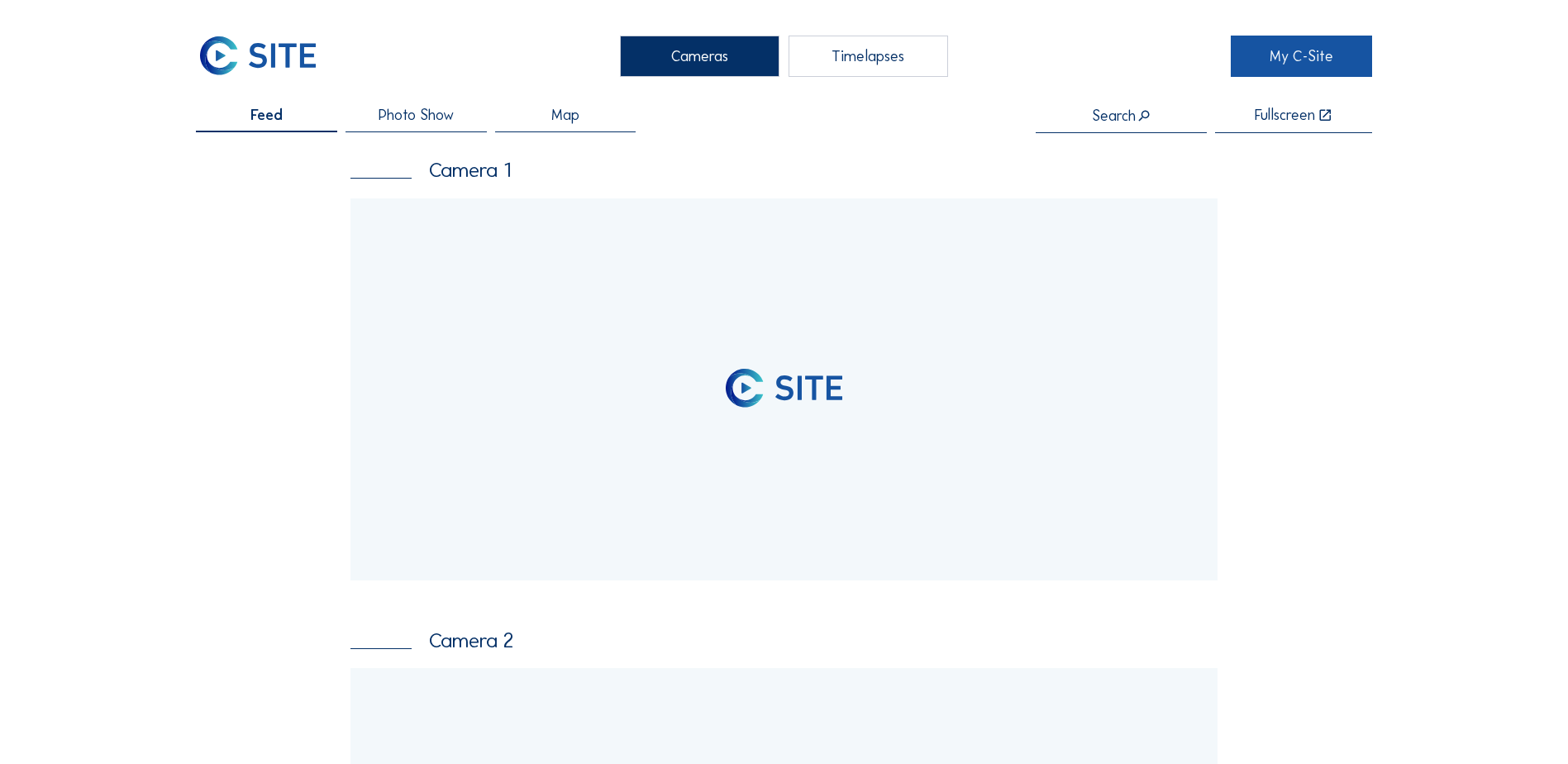
click at [1038, 61] on link "My C-Site" at bounding box center [1301, 56] width 141 height 41
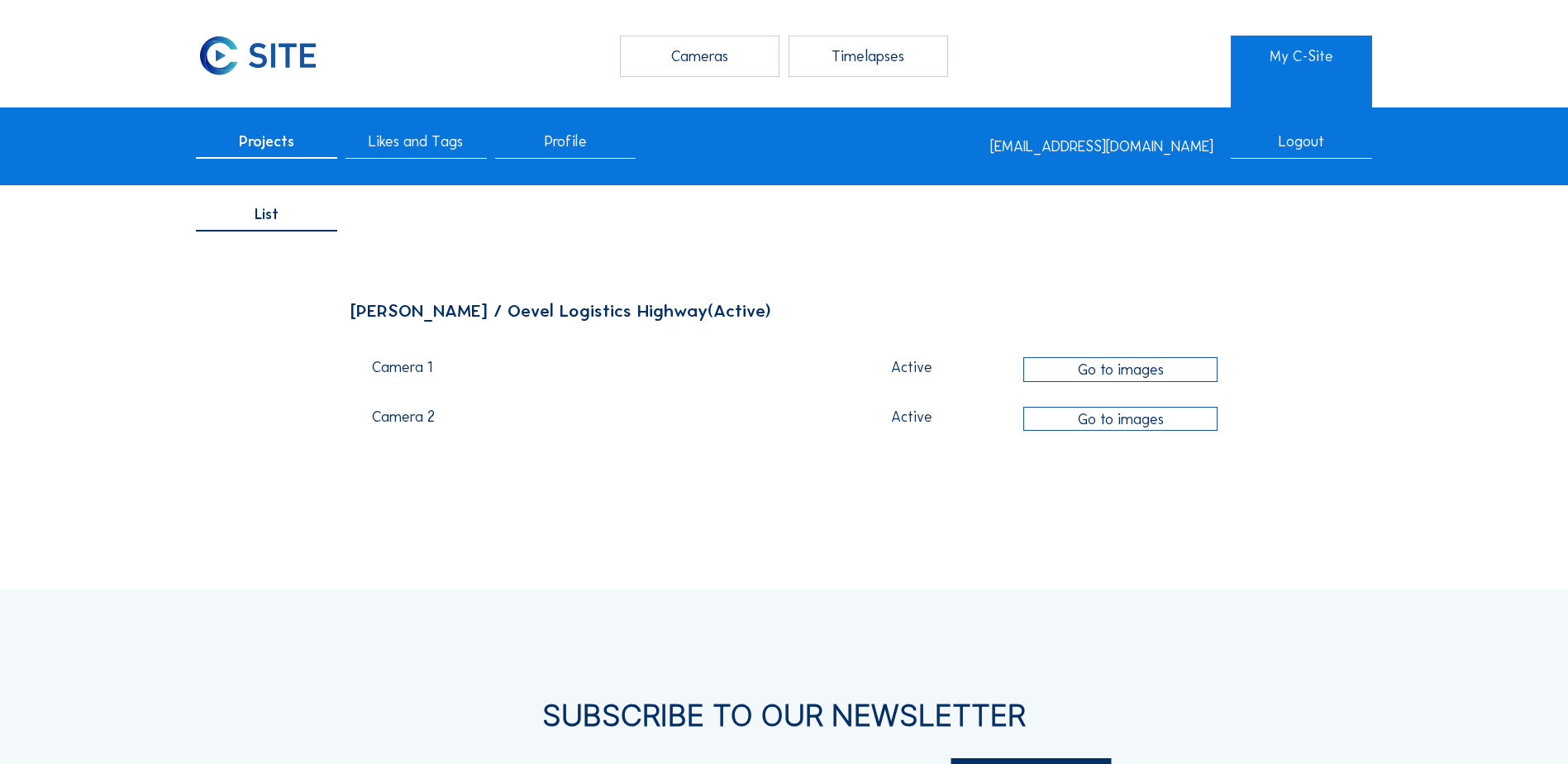
click at [910, 372] on div "Active" at bounding box center [911, 367] width 204 height 15
click at [396, 369] on div "Camera 1" at bounding box center [586, 372] width 428 height 25
click at [706, 67] on div "Cameras" at bounding box center [700, 56] width 160 height 41
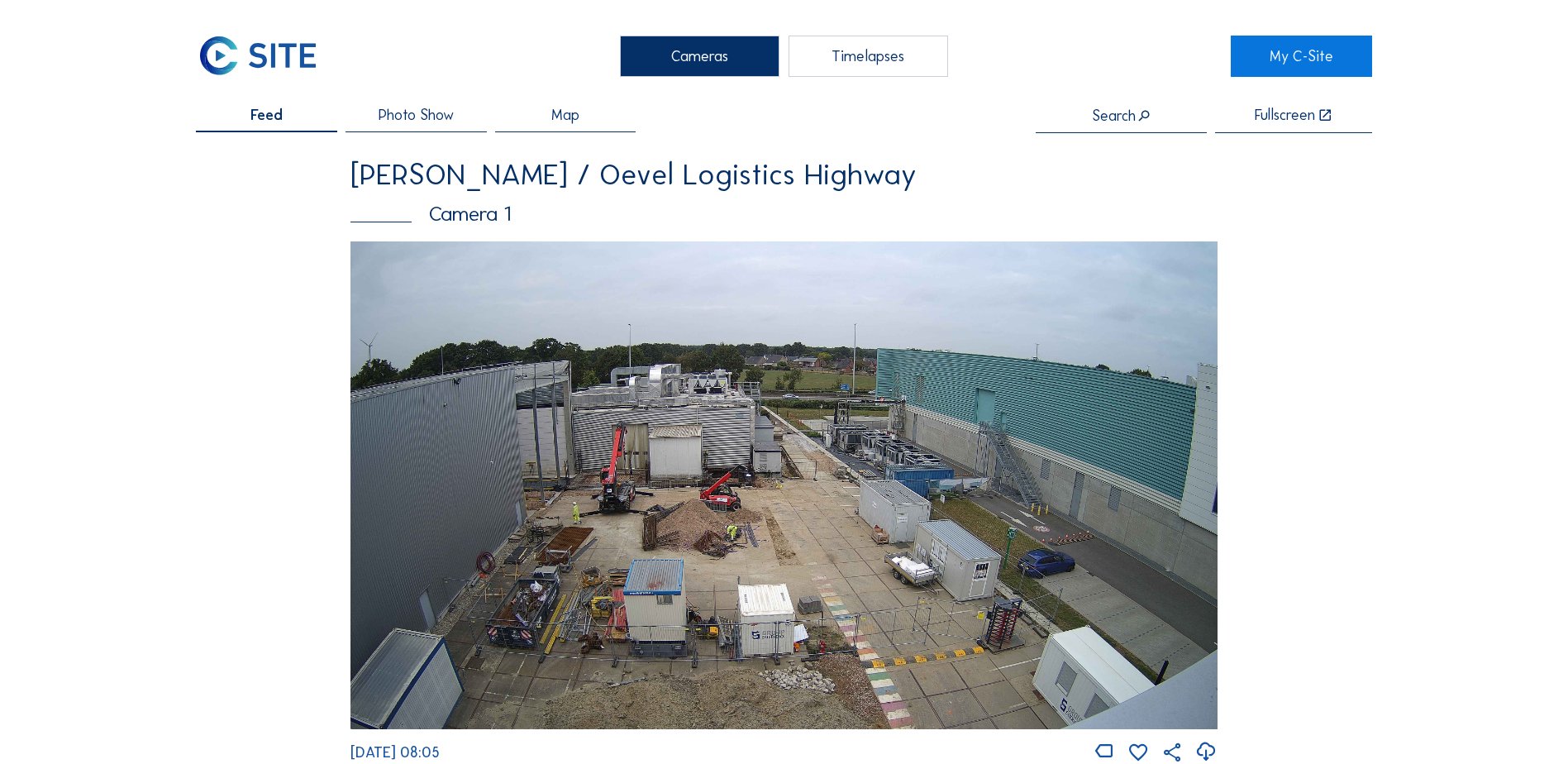
click at [641, 532] on img at bounding box center [784, 485] width 867 height 488
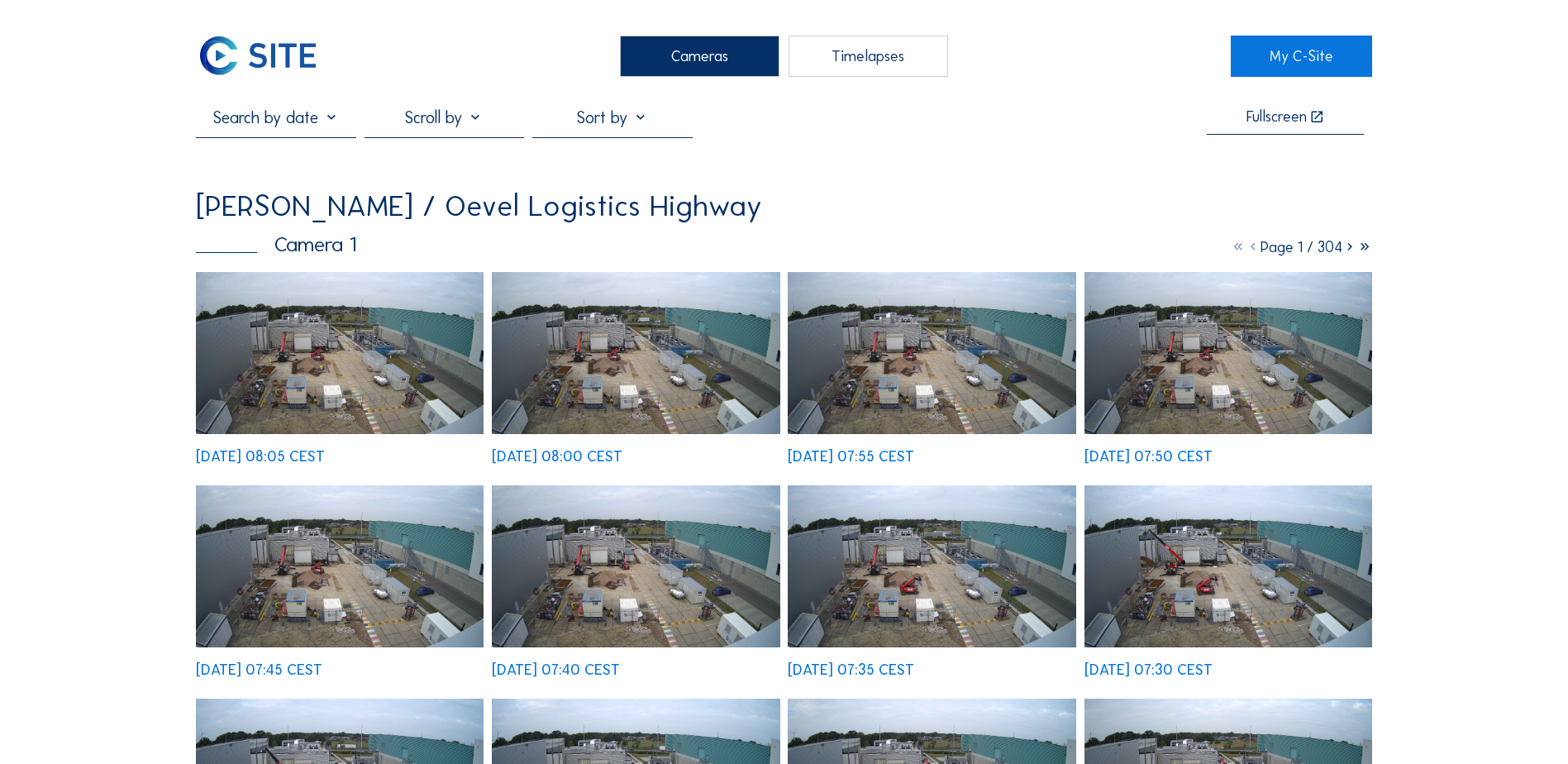
click at [736, 54] on div "Cameras" at bounding box center [700, 56] width 160 height 41
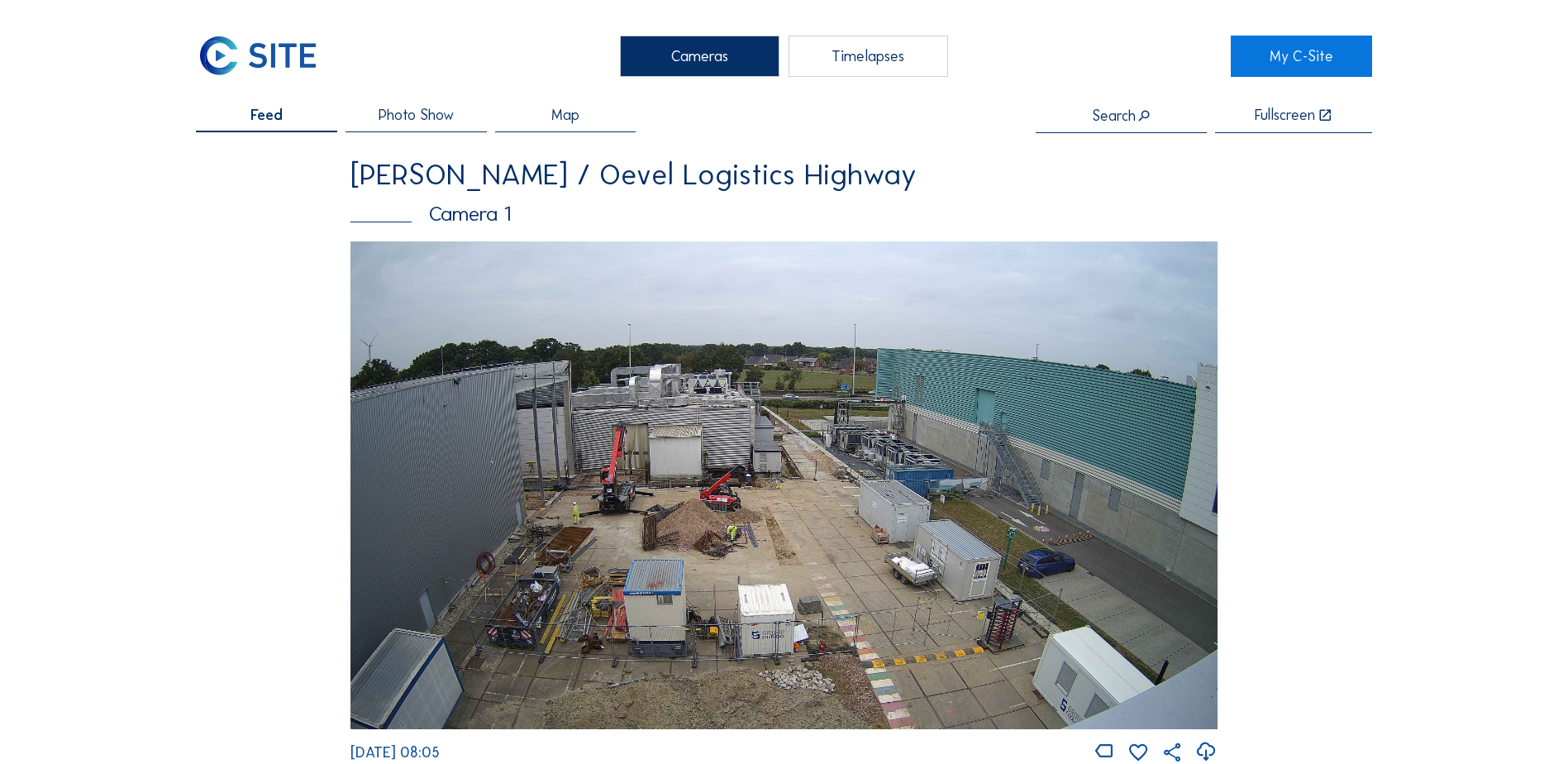
click at [1038, 117] on input "text" at bounding box center [1121, 115] width 171 height 17
click at [1038, 140] on div "[PERSON_NAME] / Oevel Logistics Highway" at bounding box center [1167, 148] width 214 height 26
type input "[PERSON_NAME] / Oevel Logistics Highway"
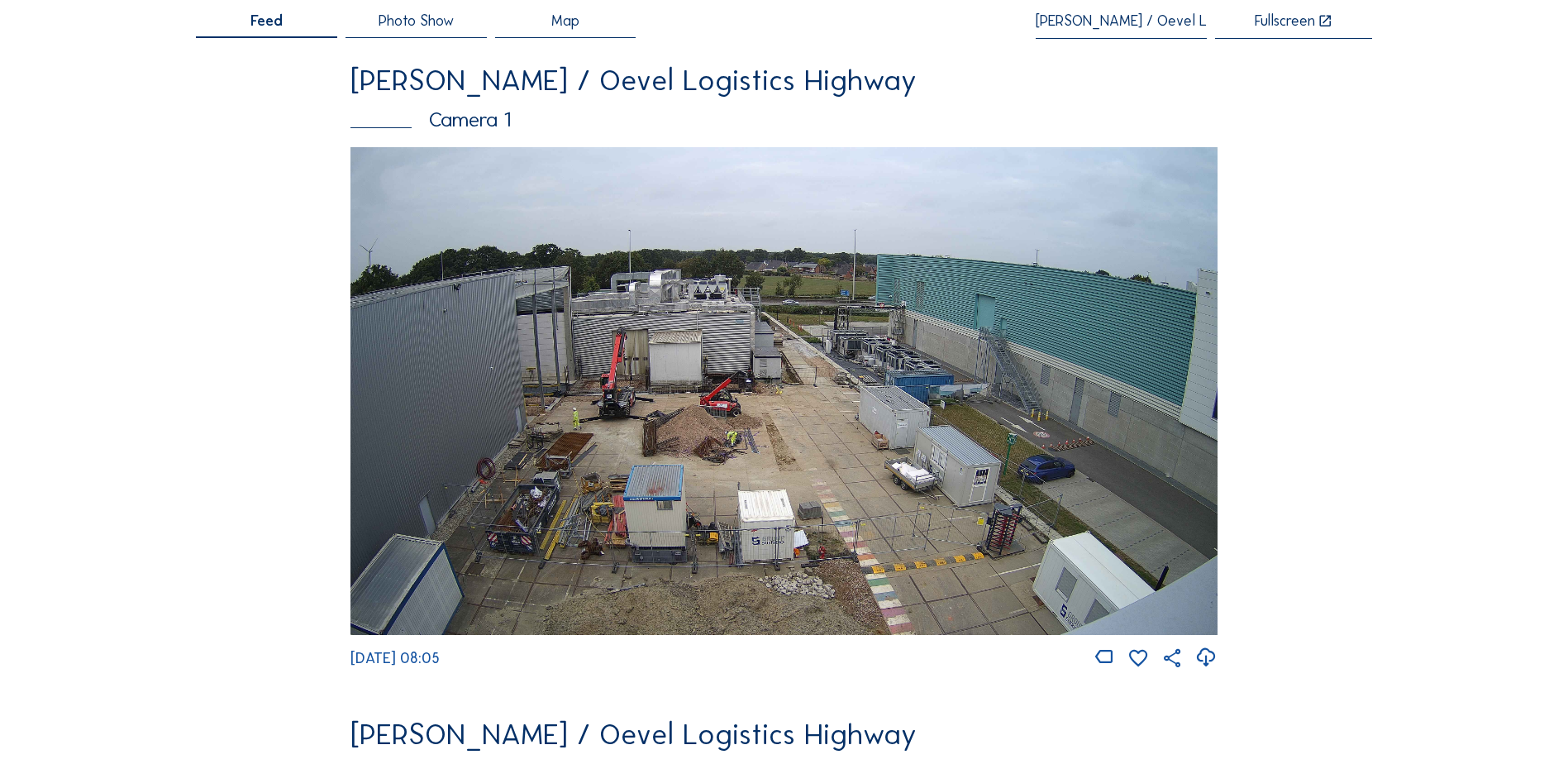
scroll to position [248, 0]
